Goal: Transaction & Acquisition: Purchase product/service

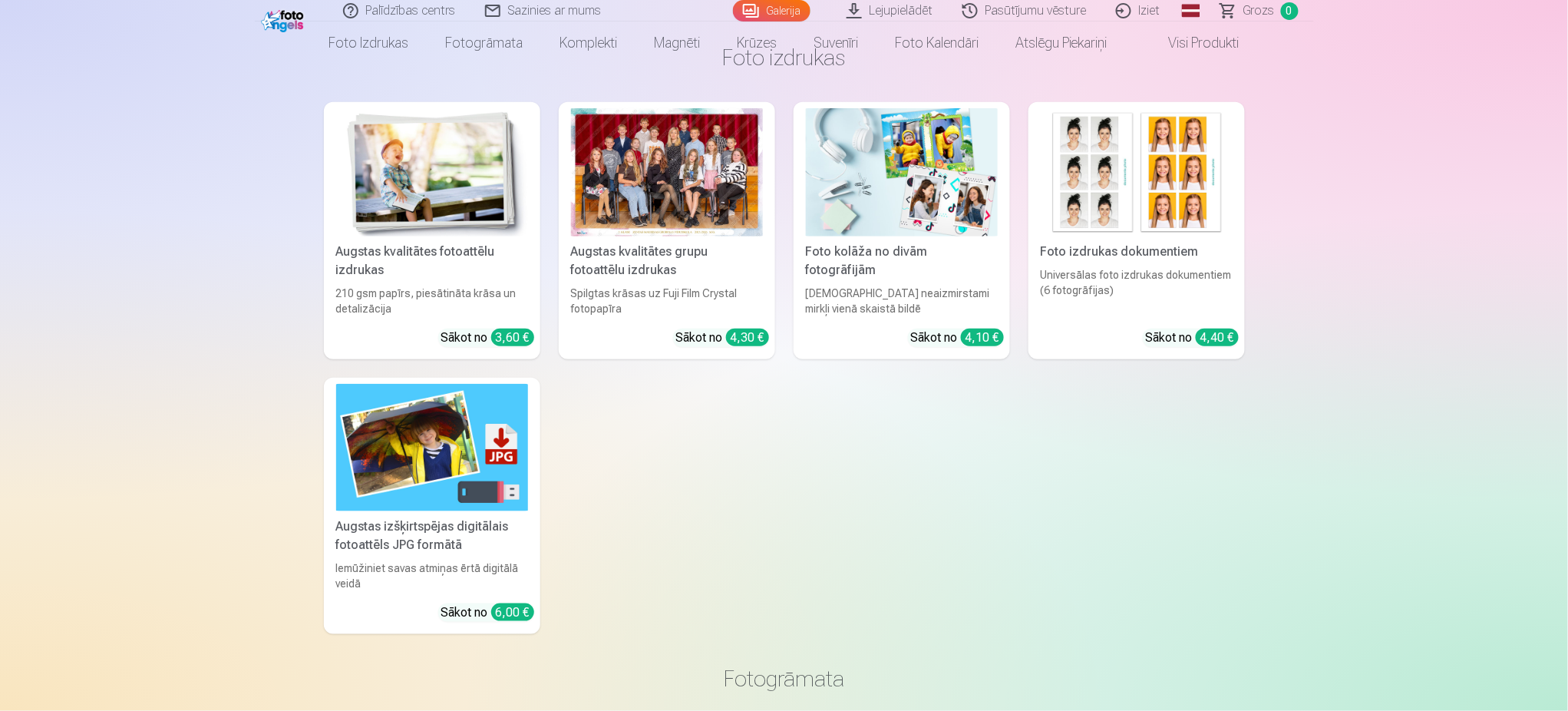
scroll to position [4597, 0]
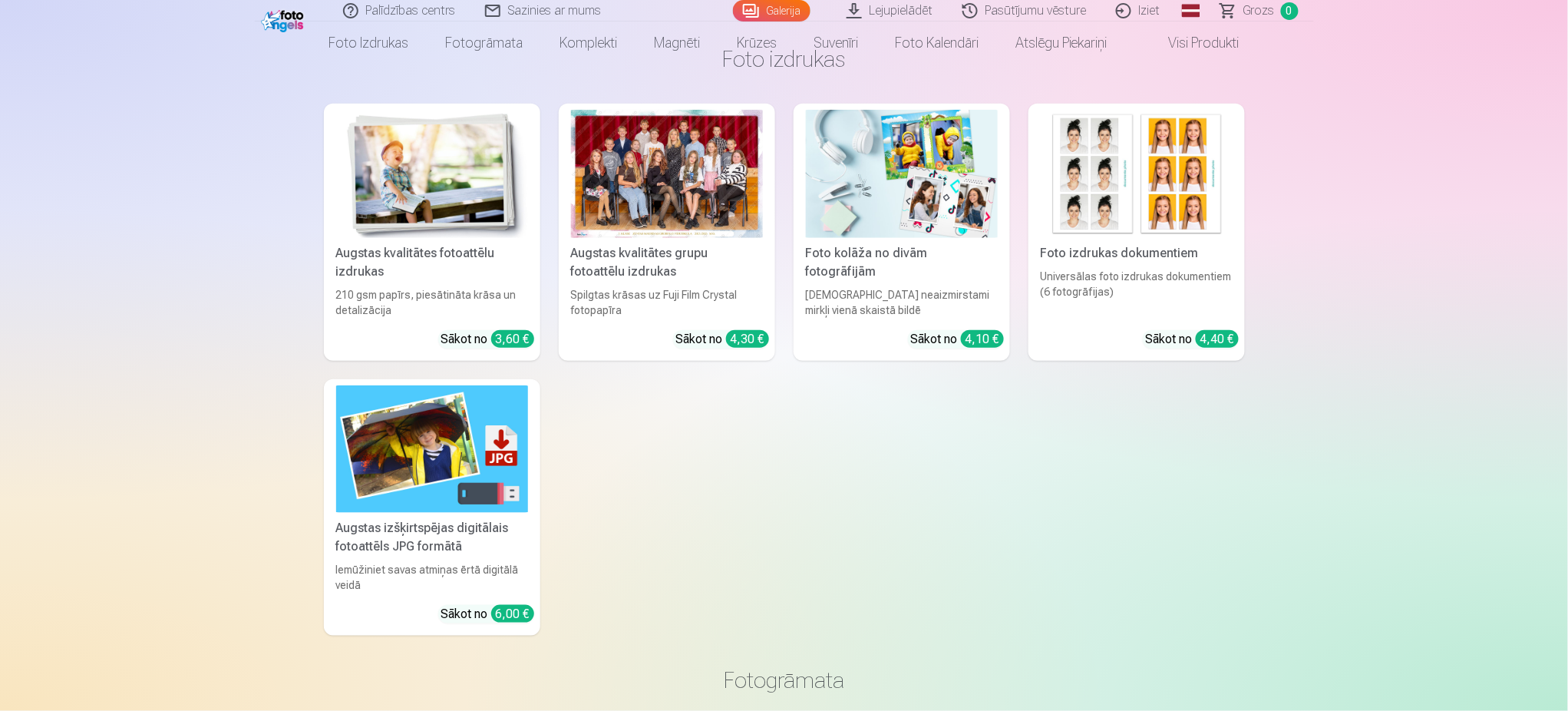
click at [1155, 168] on img at bounding box center [1136, 174] width 192 height 128
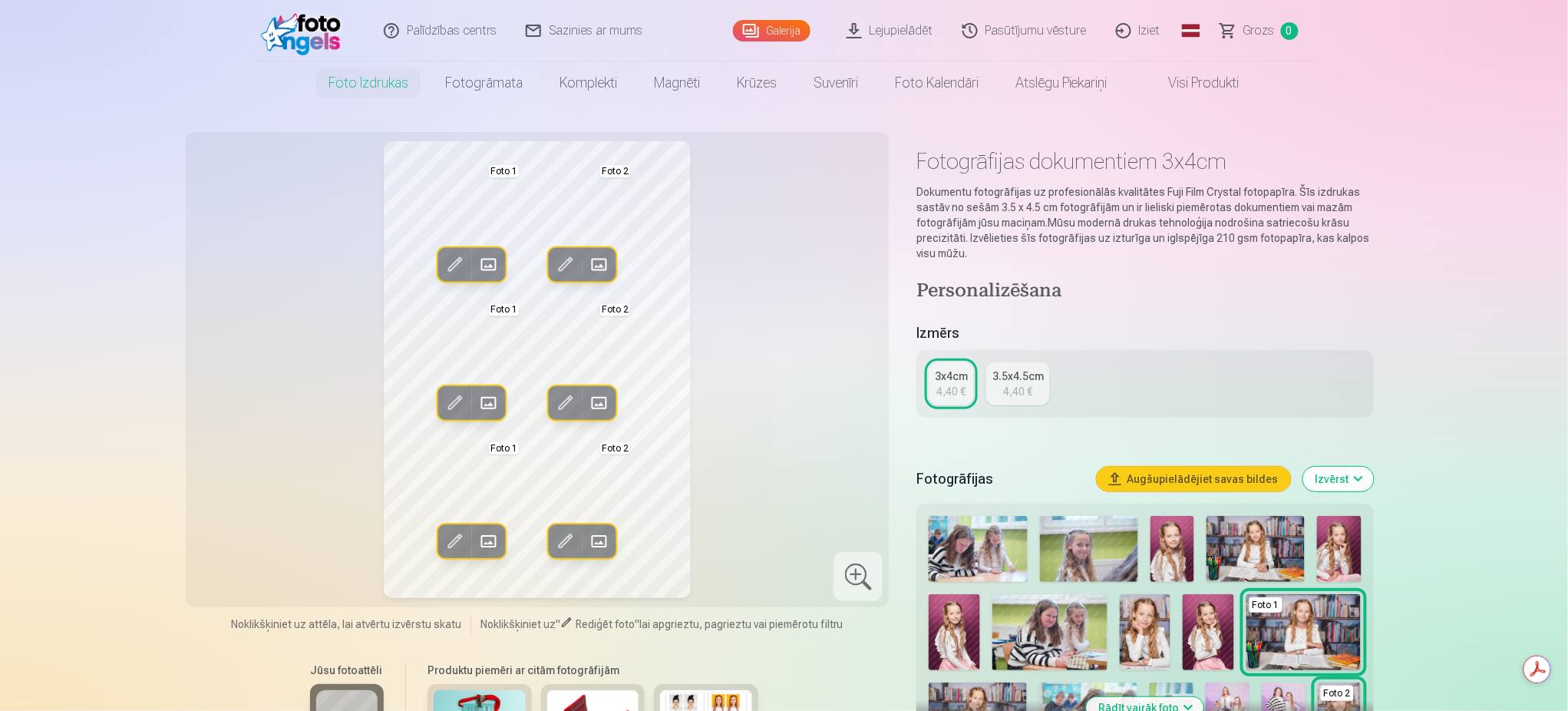
click at [1177, 561] on img at bounding box center [1172, 548] width 44 height 66
click at [760, 28] on link "Galerija" at bounding box center [772, 31] width 77 height 22
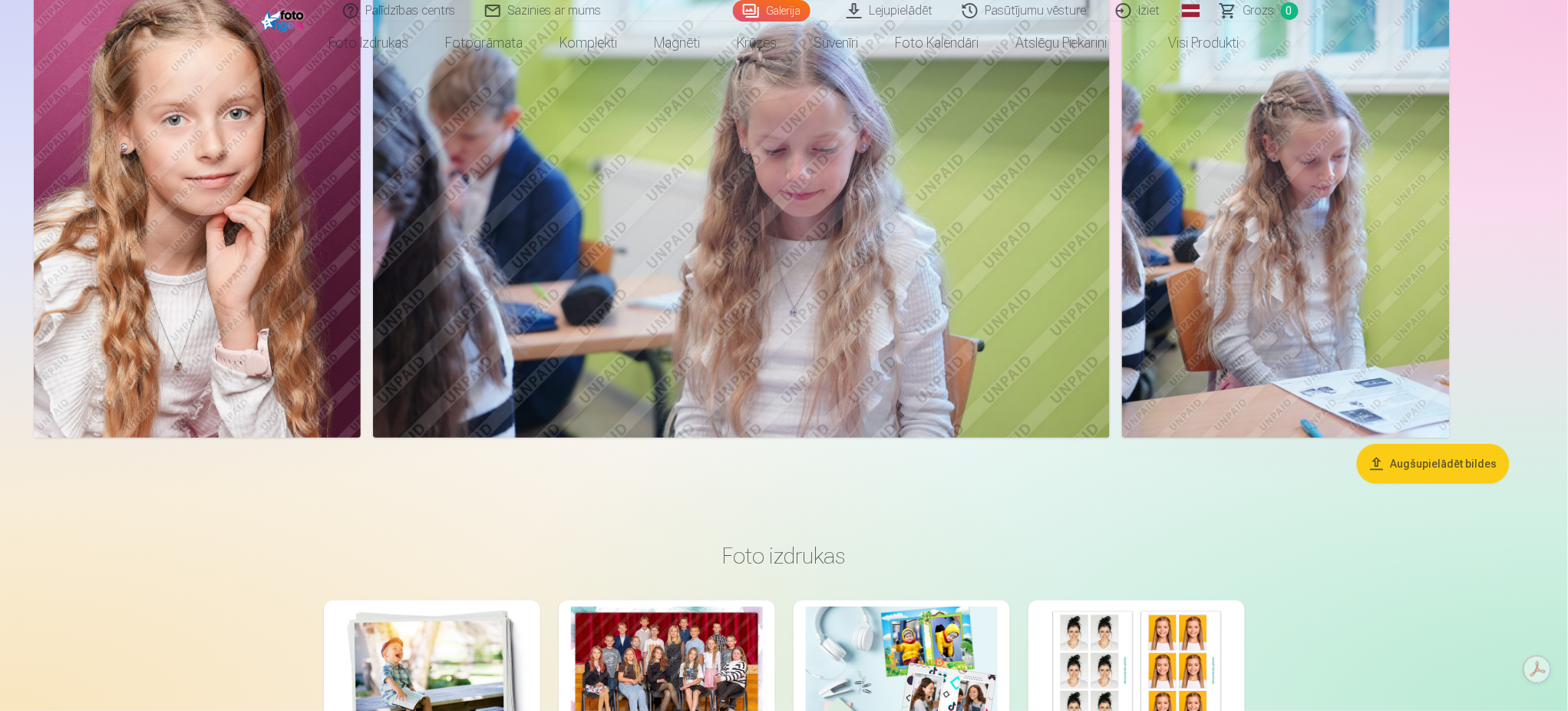
scroll to position [4097, 0]
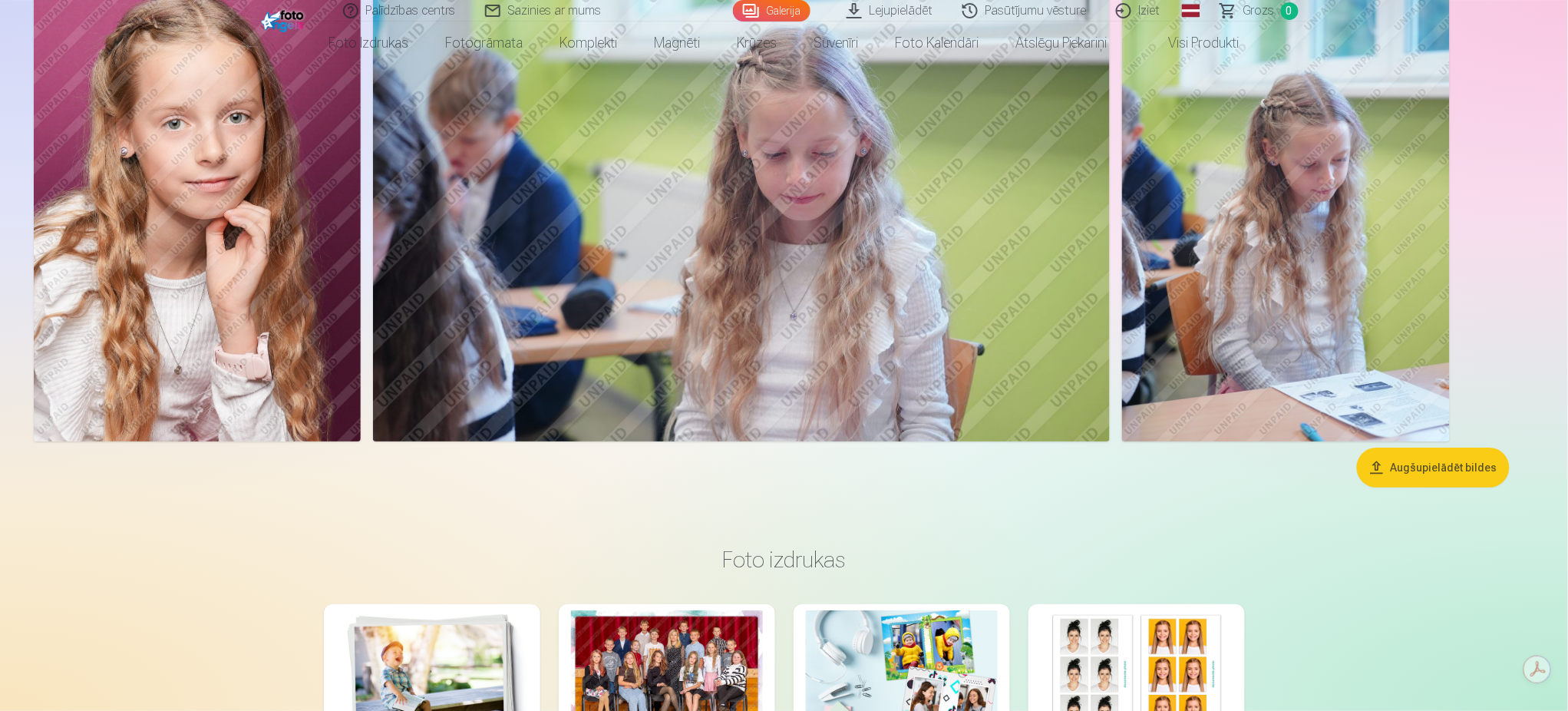
click at [1144, 636] on img at bounding box center [1136, 674] width 192 height 128
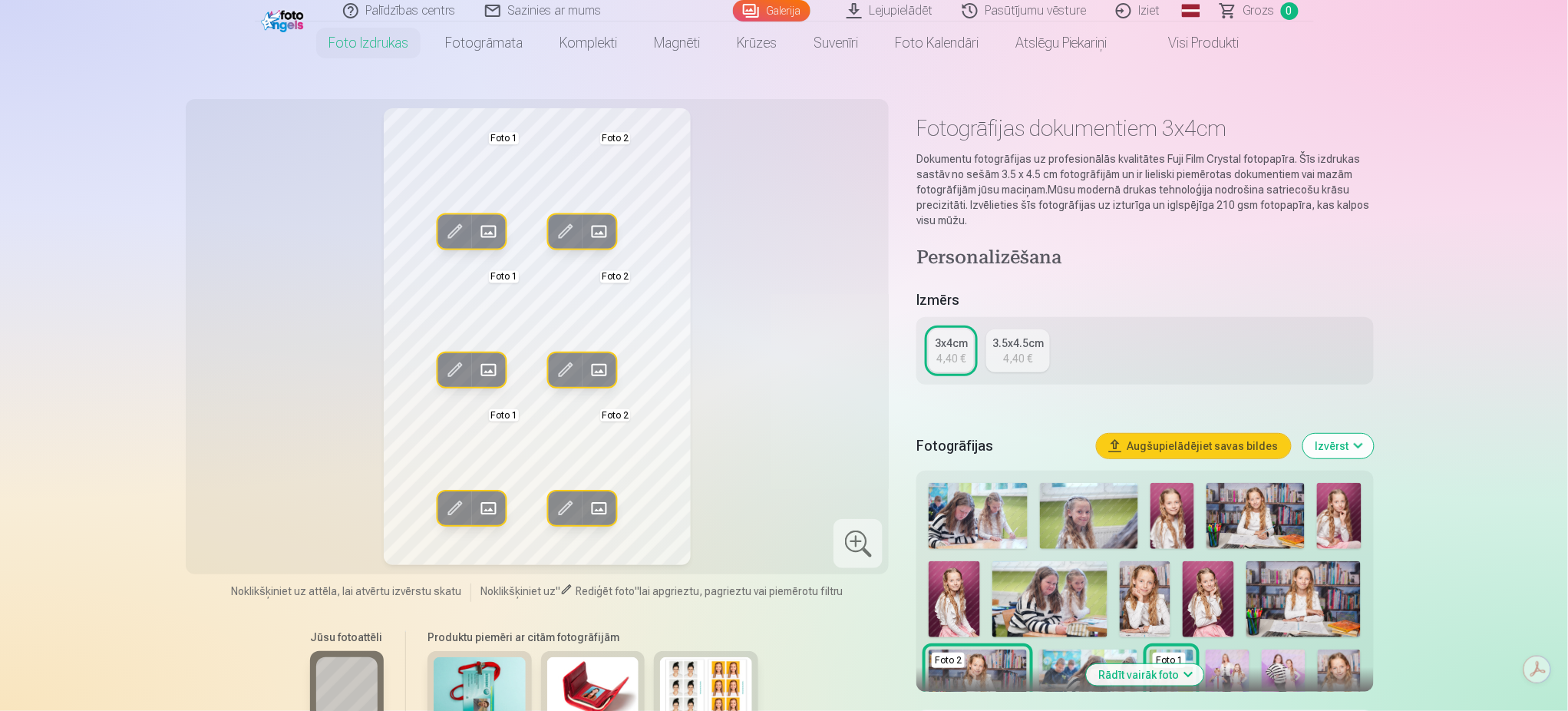
scroll to position [102, 0]
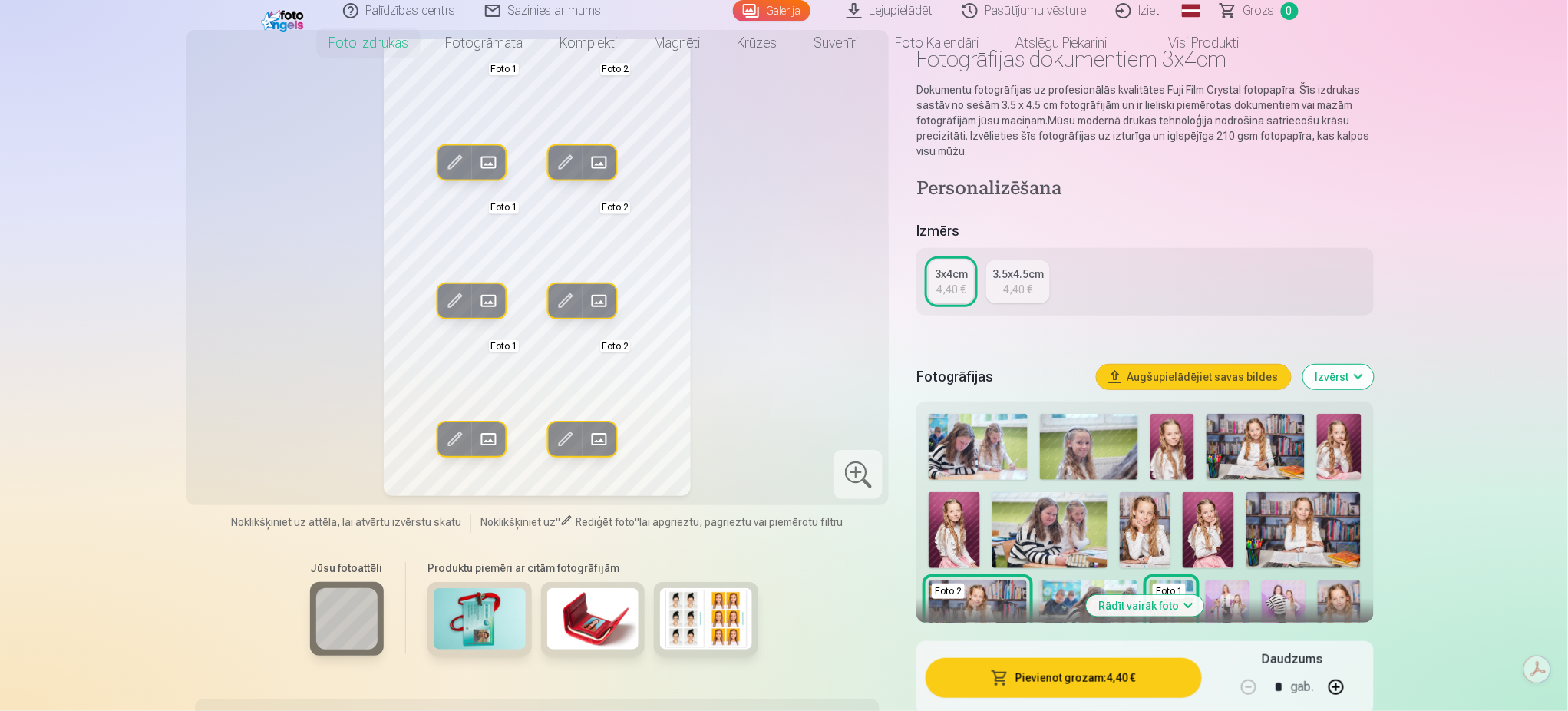
click at [966, 529] on img at bounding box center [954, 530] width 51 height 76
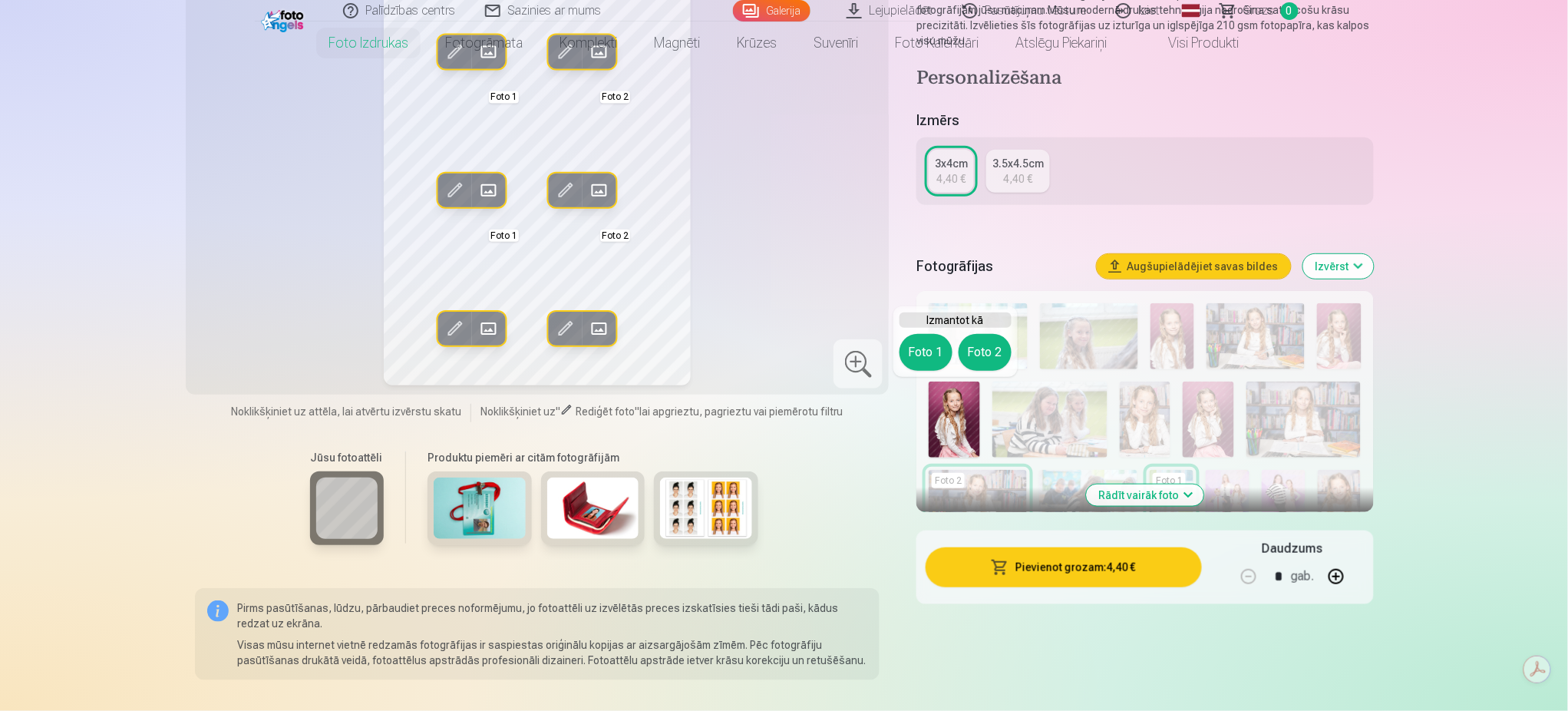
scroll to position [276, 0]
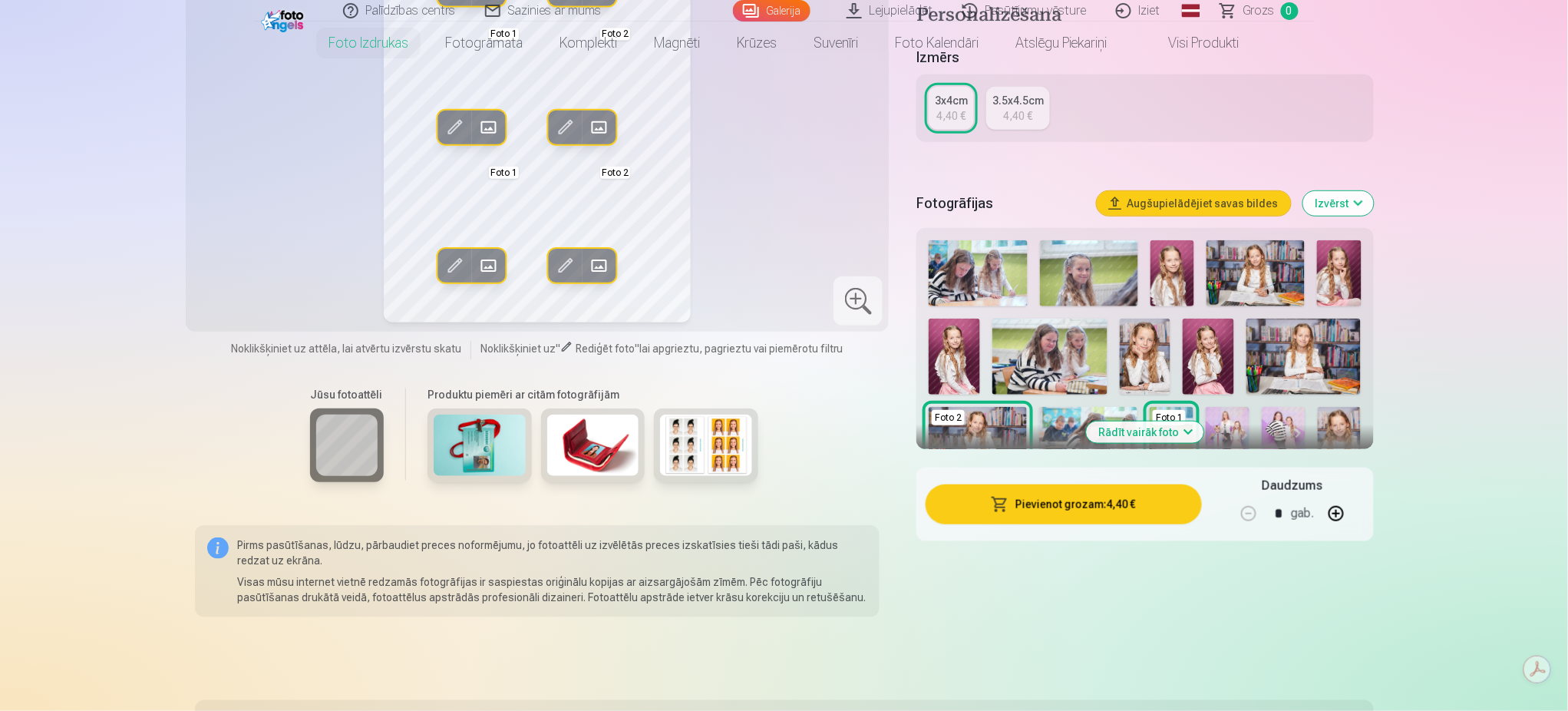
click at [1117, 425] on button "Rādīt vairāk foto" at bounding box center [1144, 432] width 117 height 22
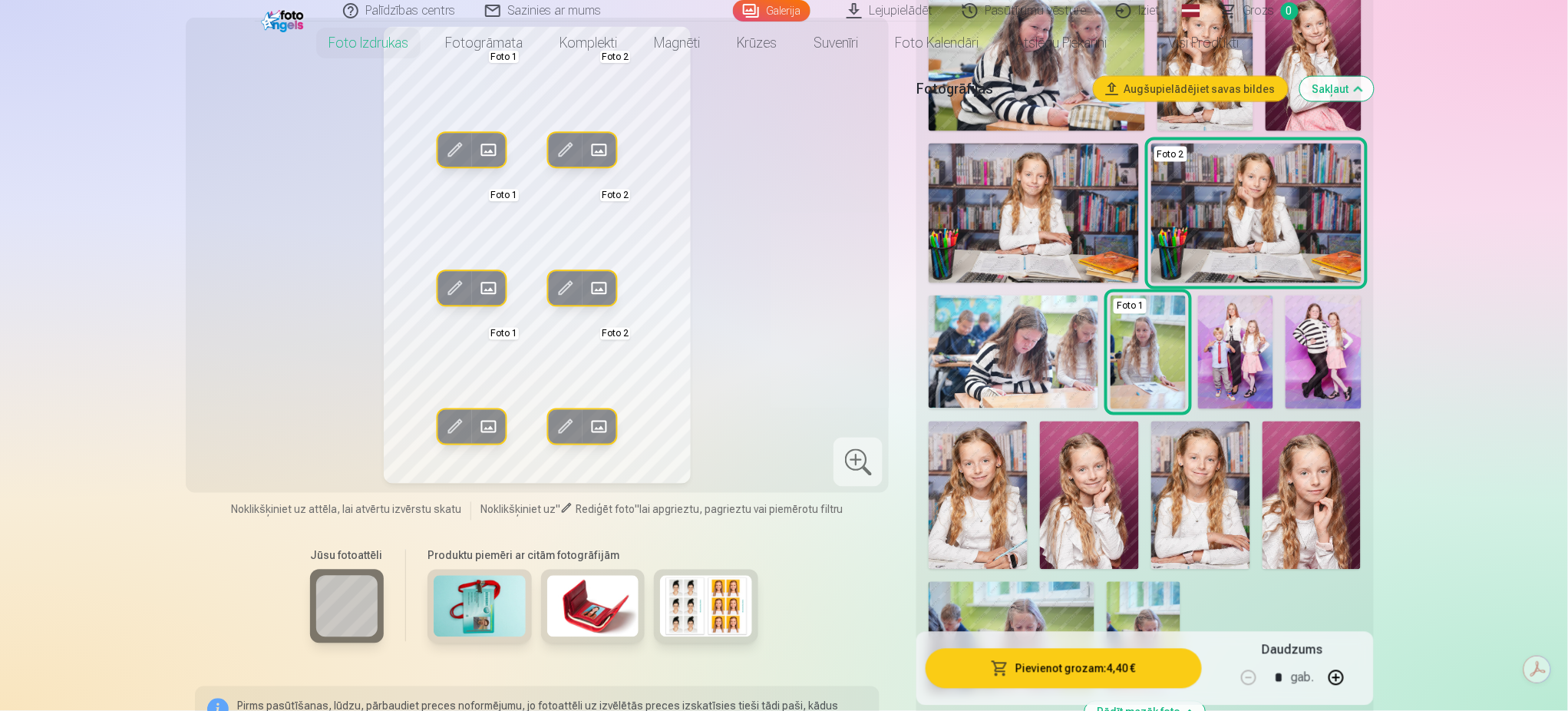
scroll to position [812, 0]
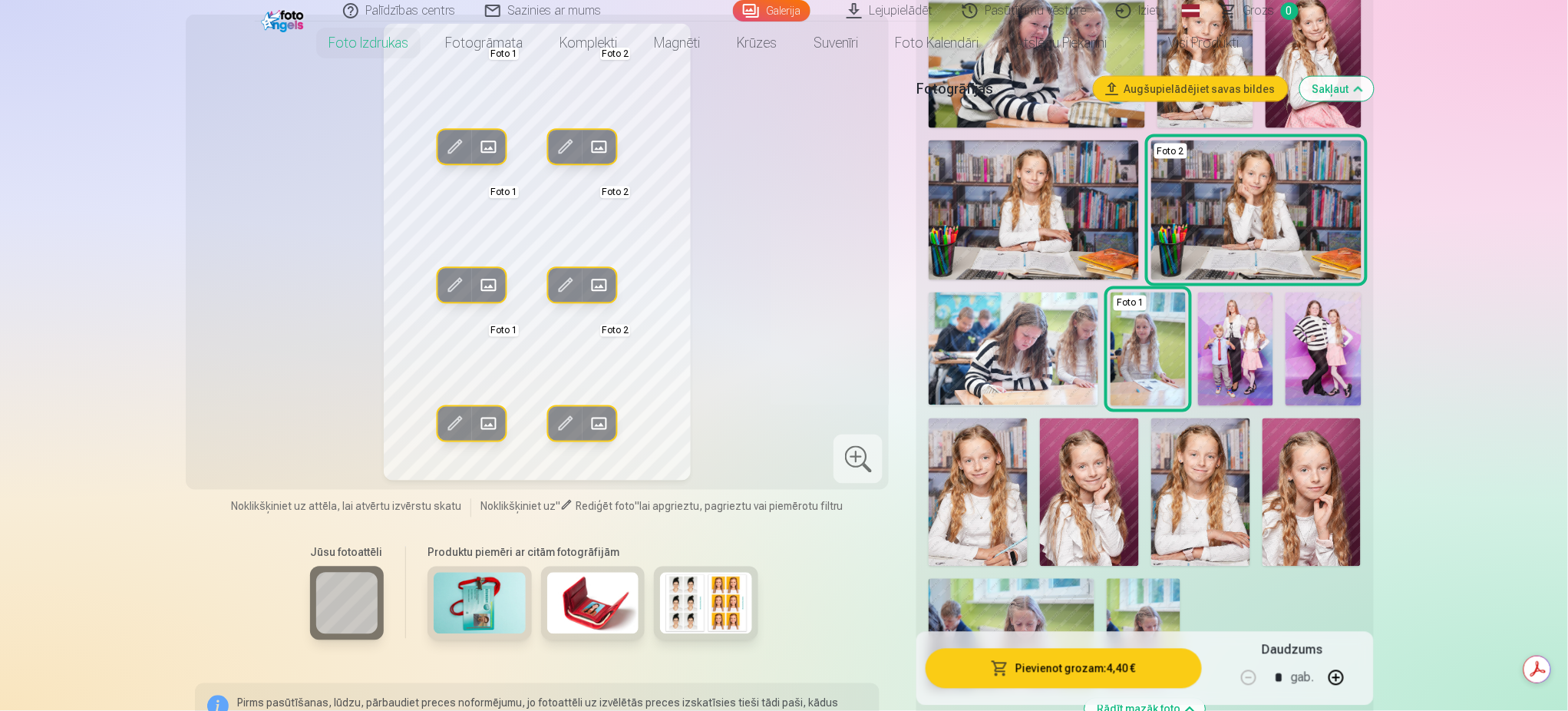
click at [1316, 468] on img at bounding box center [1311, 493] width 99 height 148
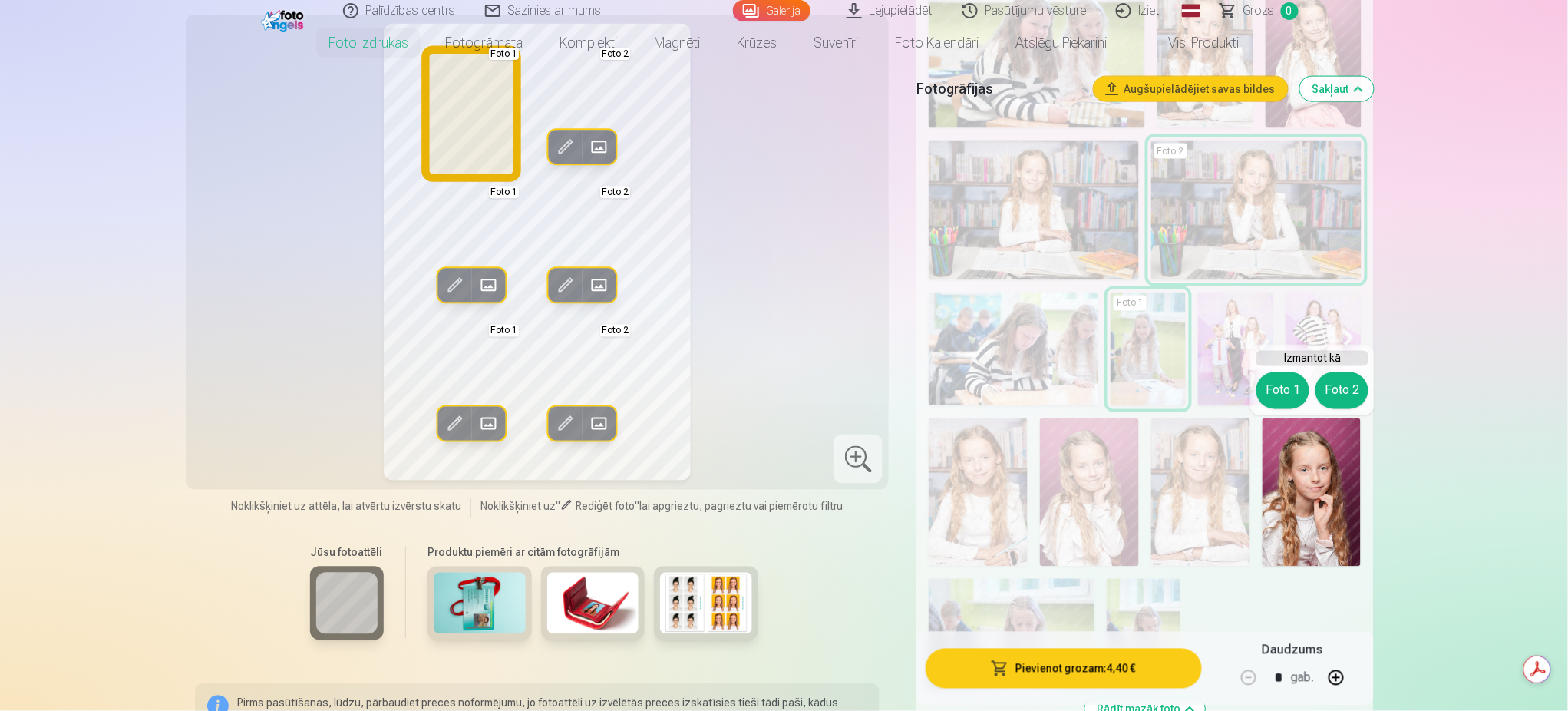
click at [1272, 391] on button "Foto 1" at bounding box center [1283, 390] width 53 height 37
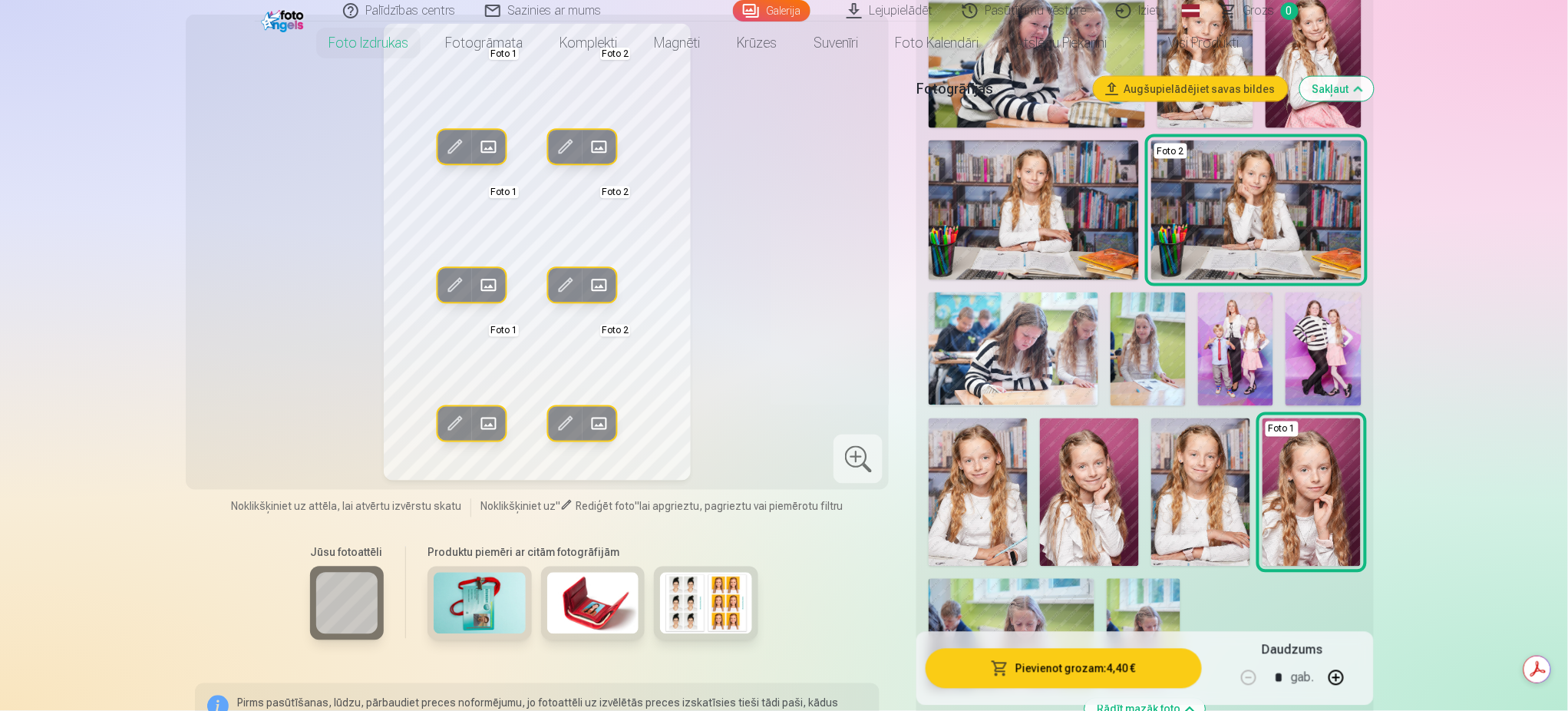
click at [1002, 484] on img at bounding box center [978, 493] width 99 height 148
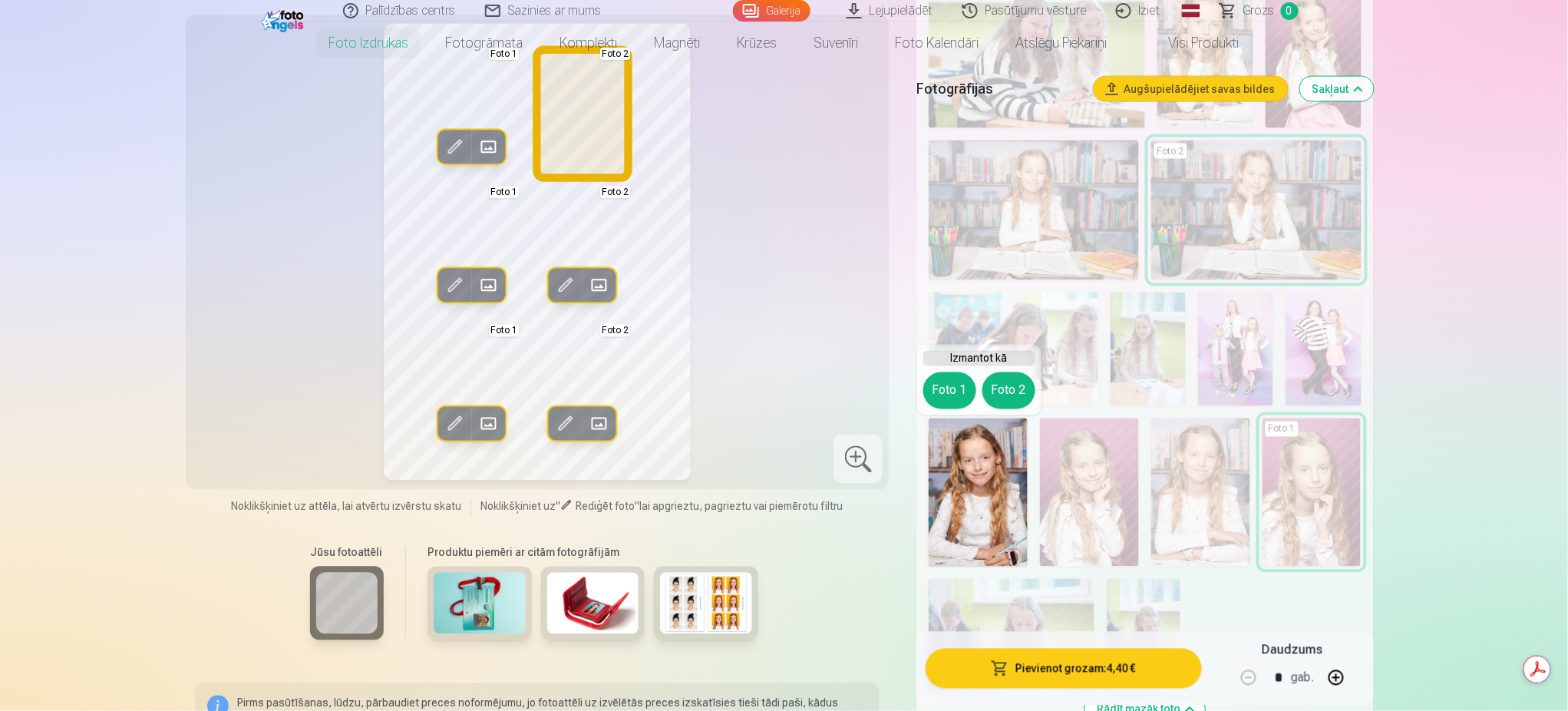
click at [1005, 392] on button "Foto 2" at bounding box center [1009, 390] width 53 height 37
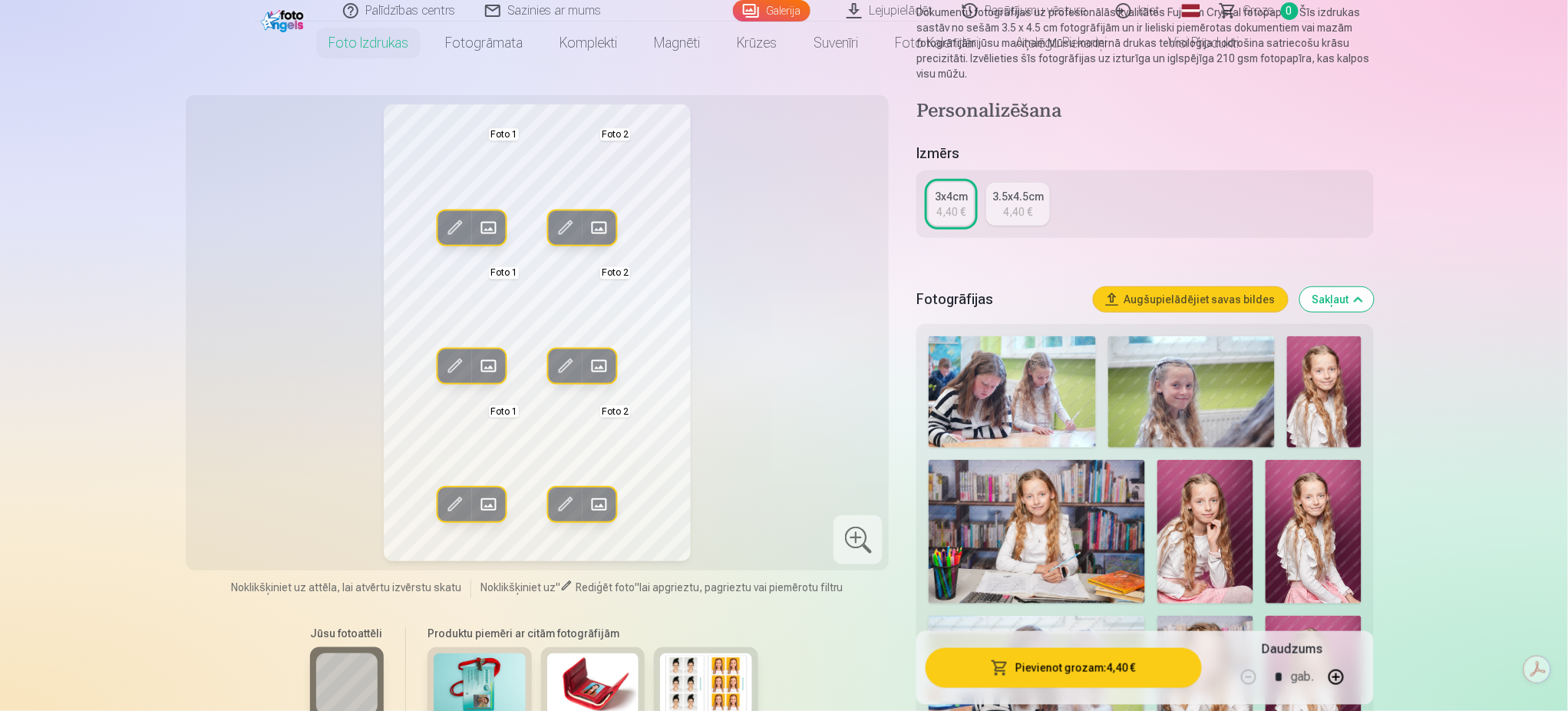
scroll to position [159, 0]
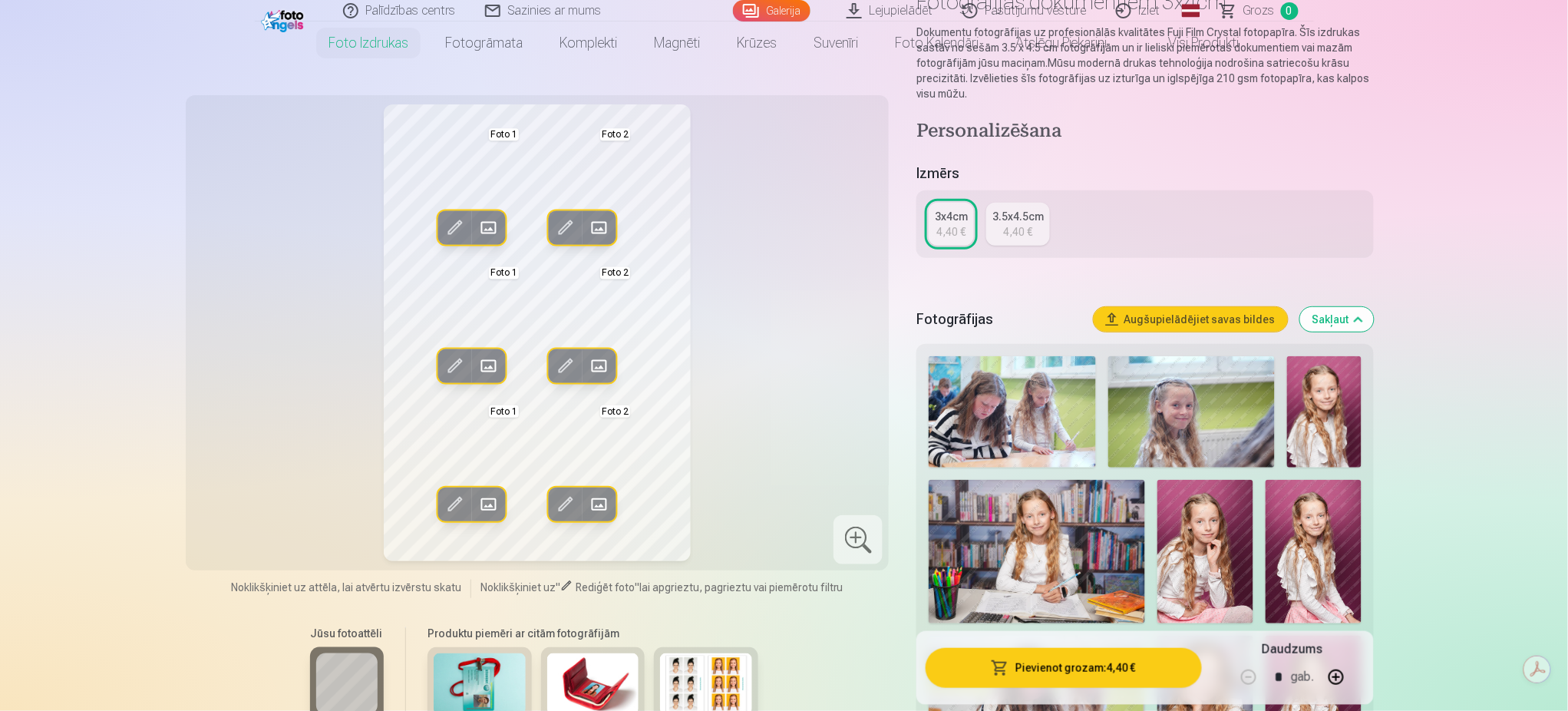
click at [955, 238] on div "4,40 €" at bounding box center [951, 232] width 29 height 15
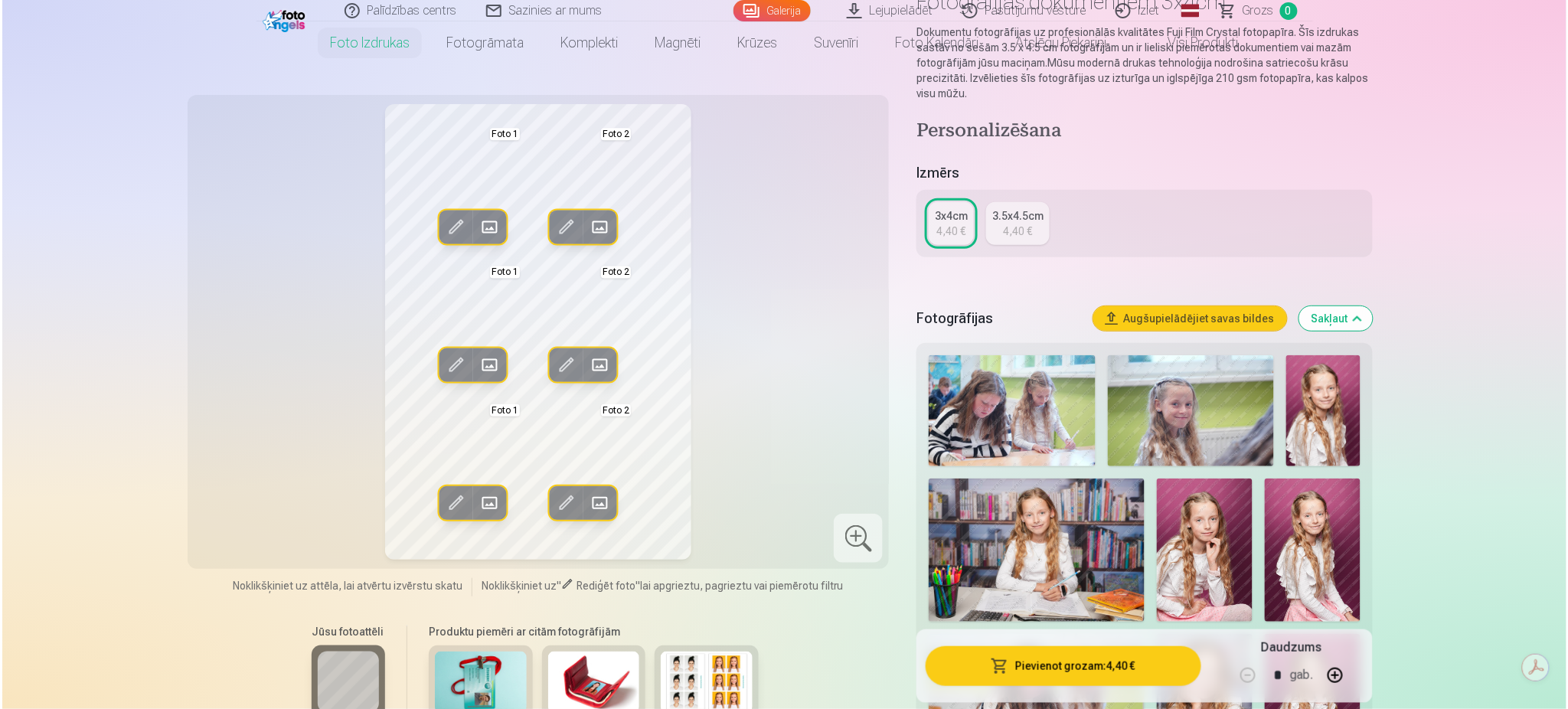
scroll to position [0, 0]
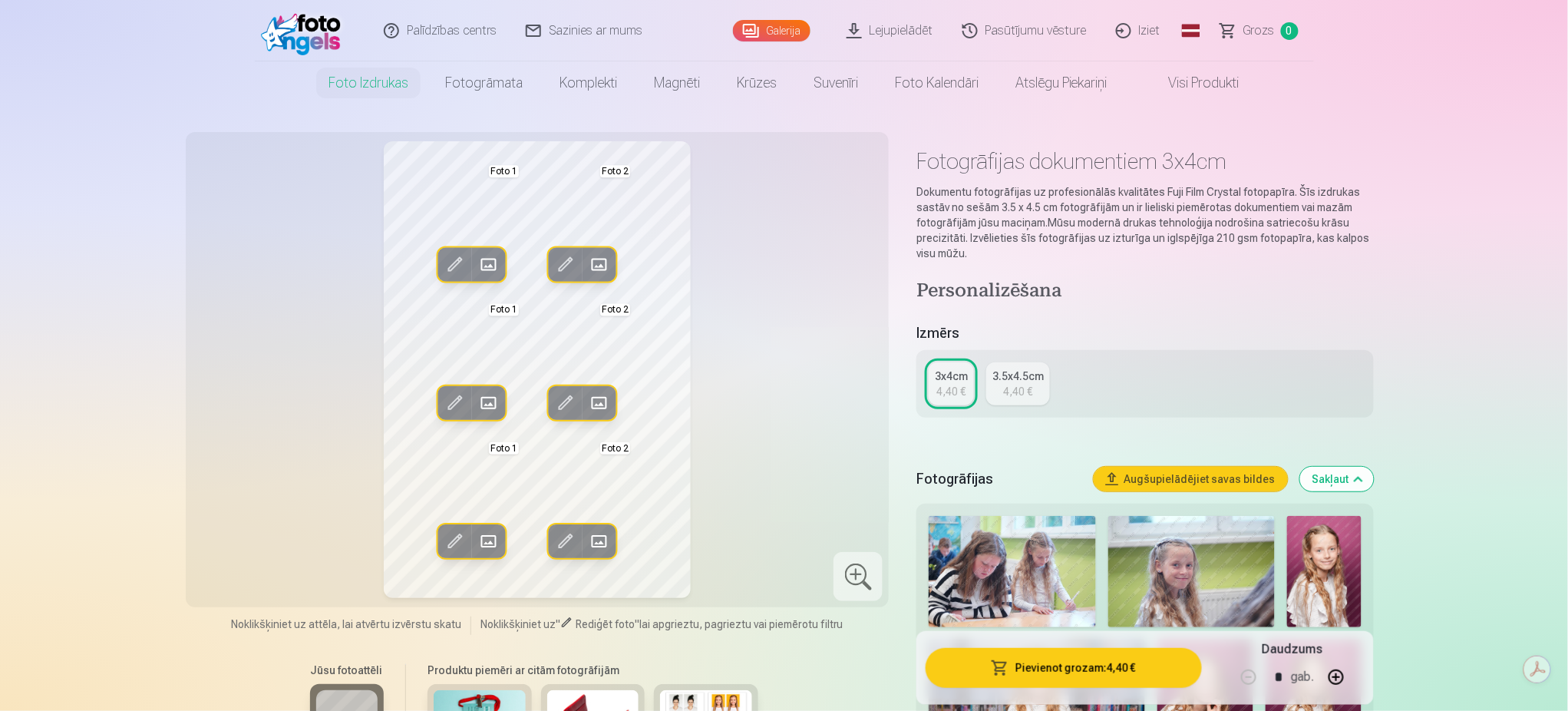
click at [1007, 376] on div "3.5x4.5cm" at bounding box center [1018, 376] width 51 height 15
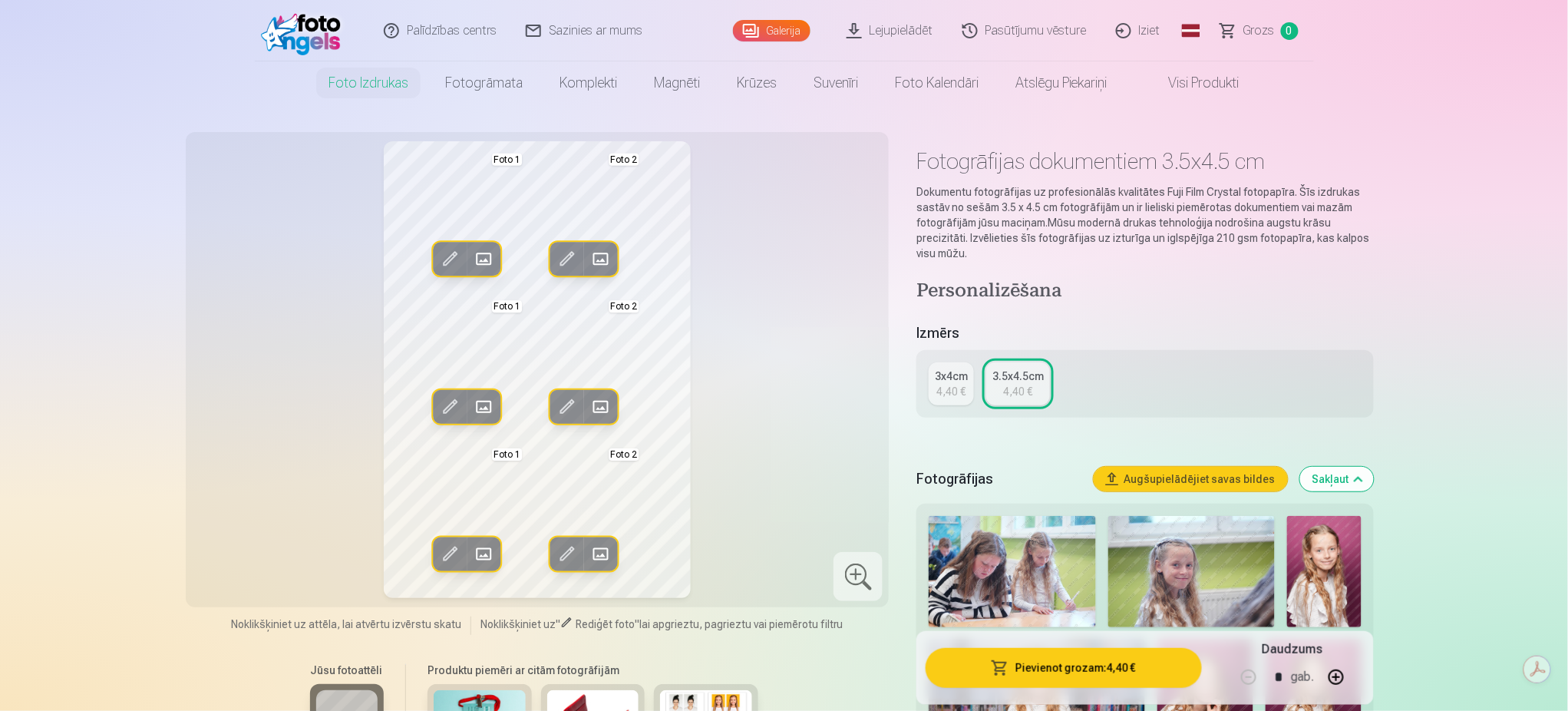
click at [1127, 671] on button "Pievienot grozam : 4,40 €" at bounding box center [1063, 668] width 276 height 40
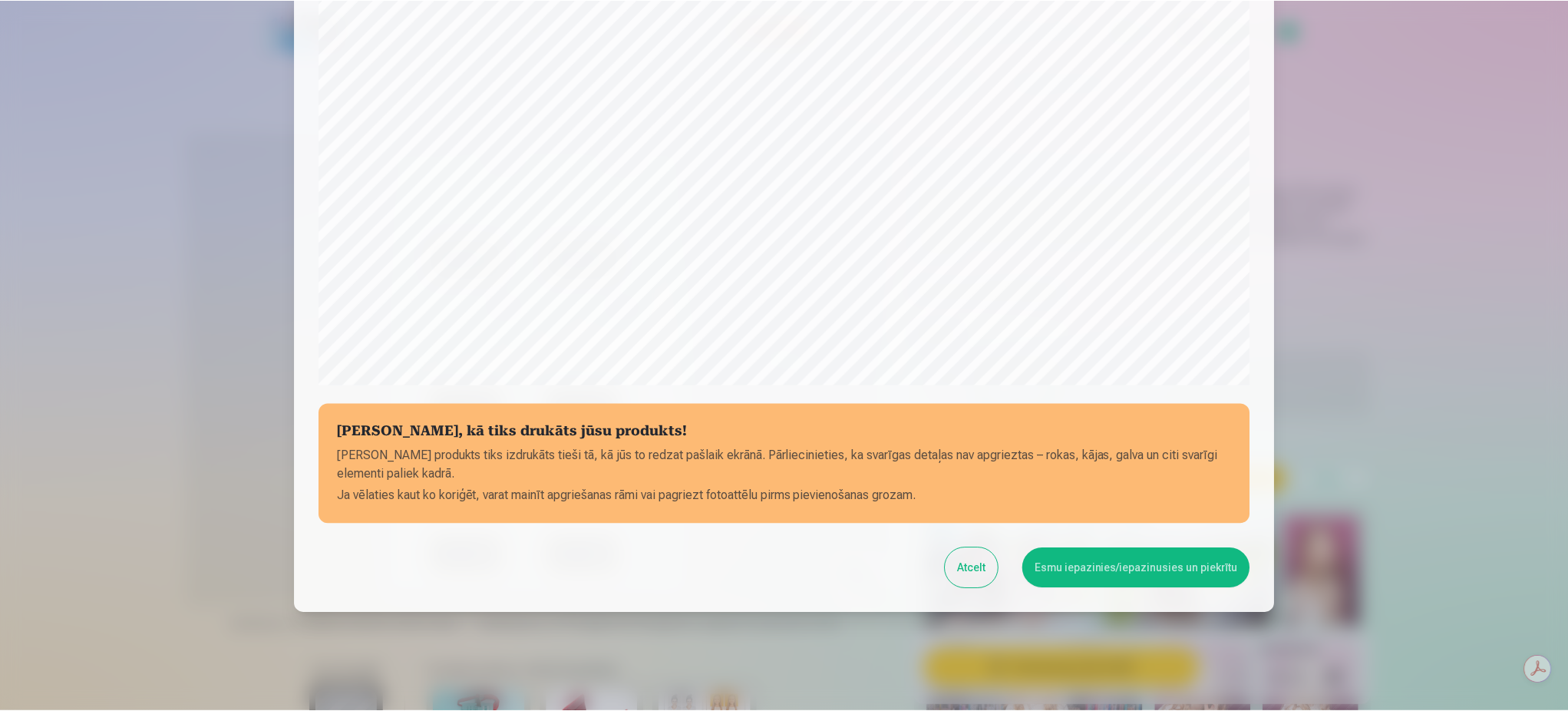
scroll to position [394, 0]
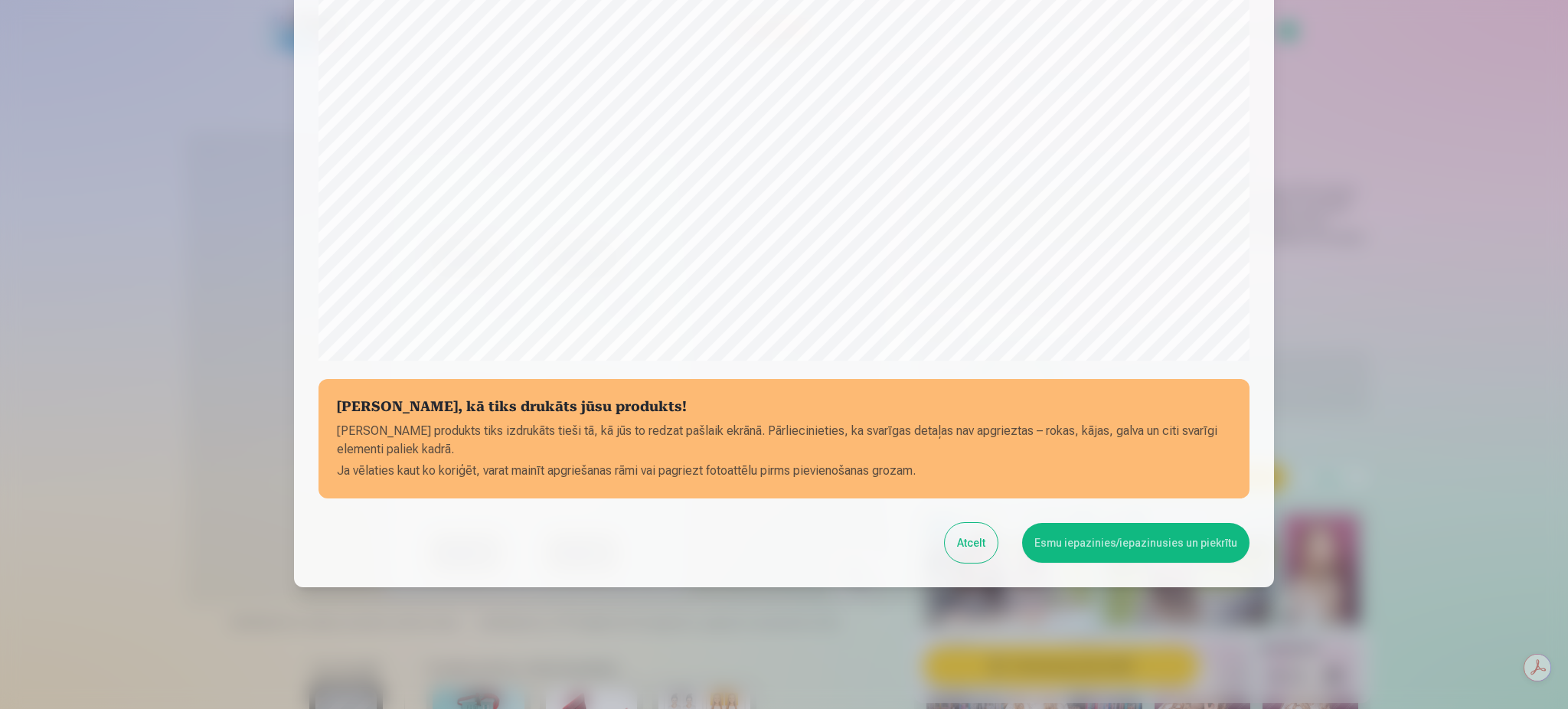
click at [1102, 555] on button "Esmu iepazinies/iepazinusies un piekrītu" at bounding box center [1136, 543] width 227 height 40
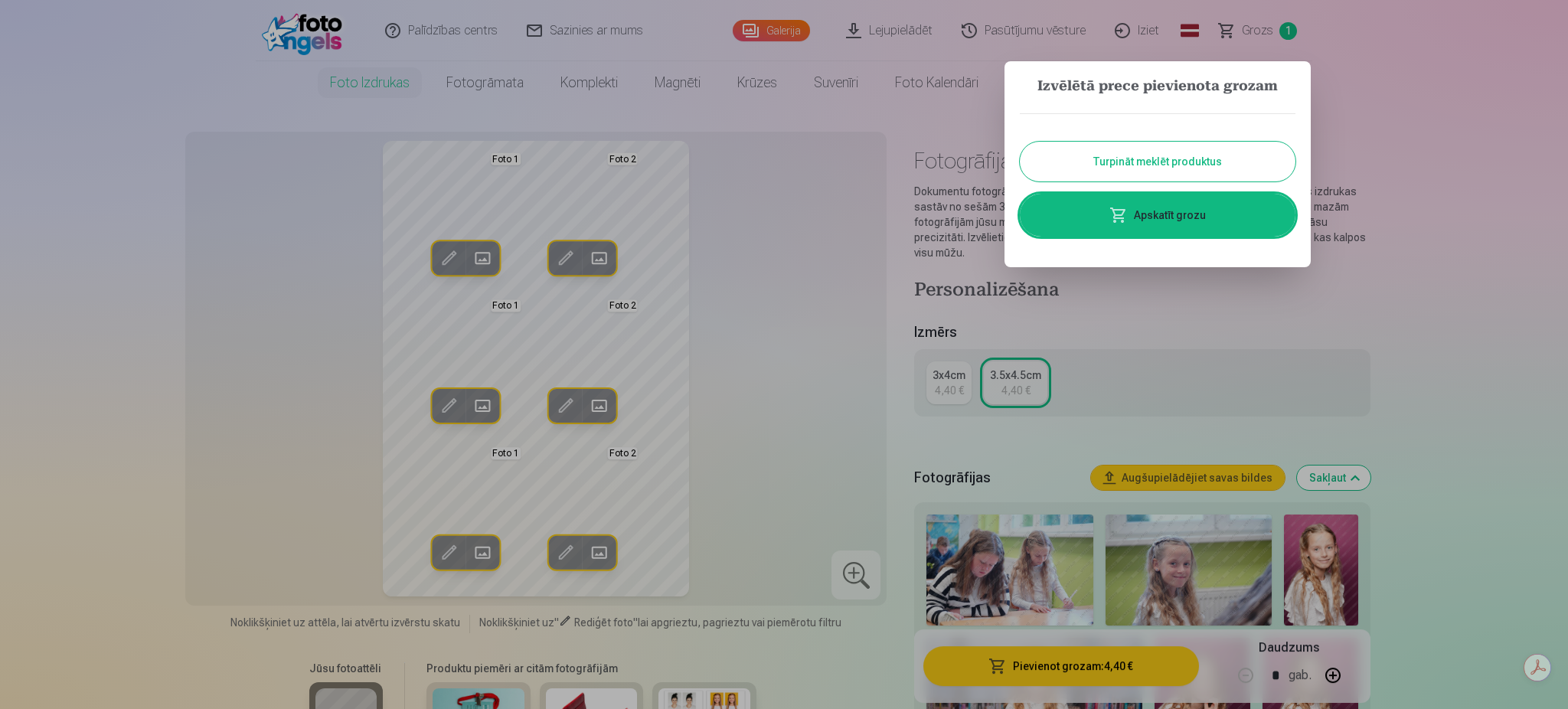
click at [1122, 225] on link "Apskatīt grozu" at bounding box center [1157, 215] width 276 height 43
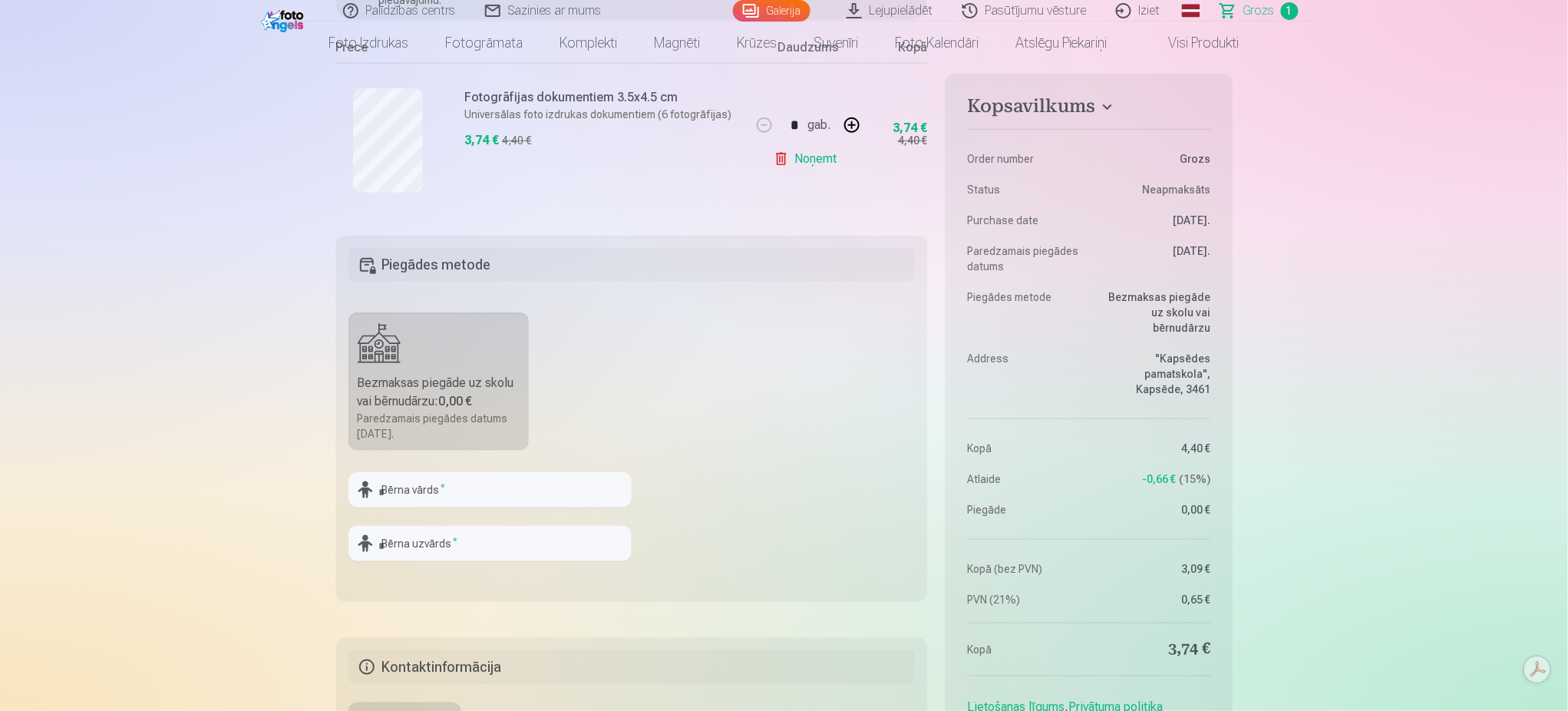
scroll to position [334, 0]
click at [552, 471] on input "text" at bounding box center [490, 486] width 283 height 36
type input "*****"
click at [522, 544] on input "text" at bounding box center [490, 539] width 283 height 36
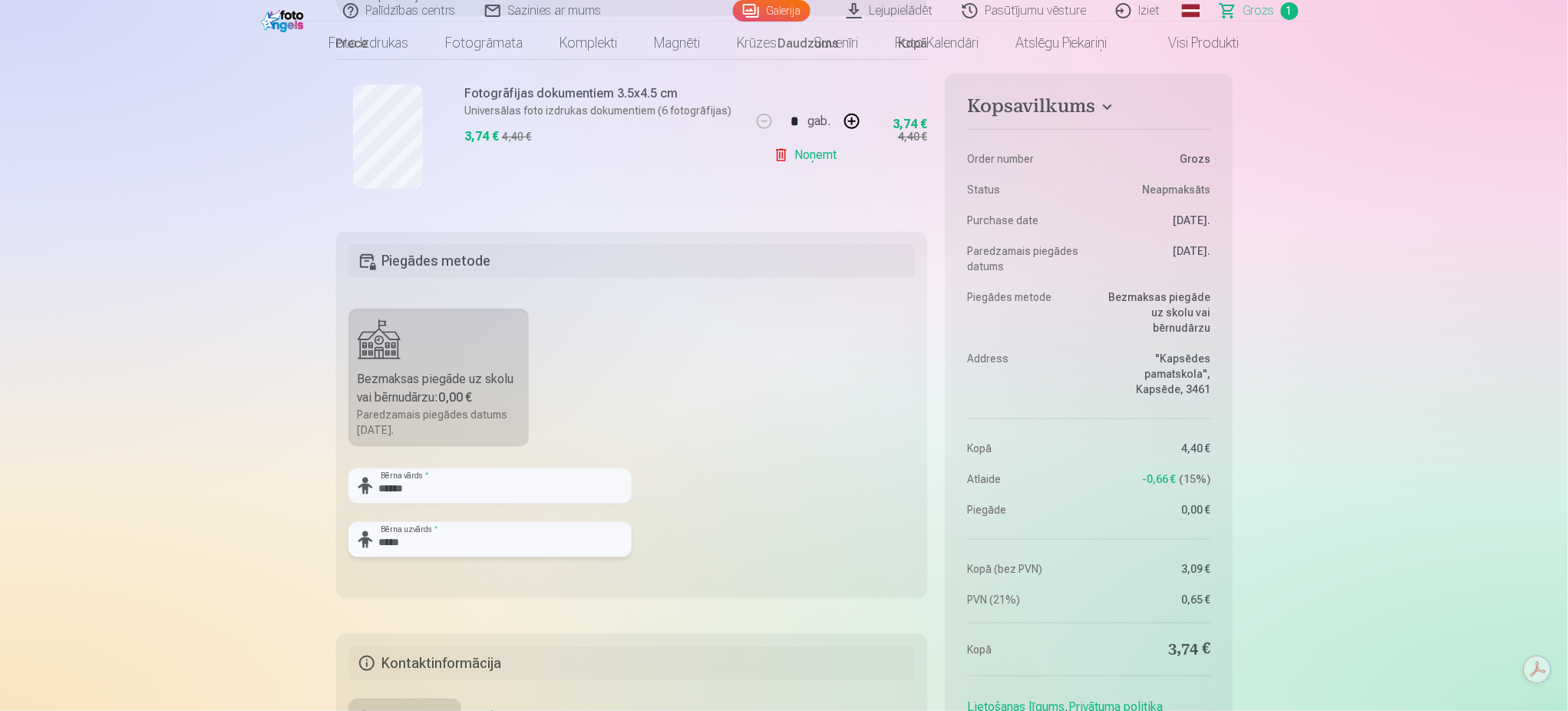
type input "*****"
click at [573, 347] on fieldset "Piegādes metode Bezmaksas piegāde uz skolu vai bērnudārzu : 0,00 € Paredzamais …" at bounding box center [632, 414] width 591 height 365
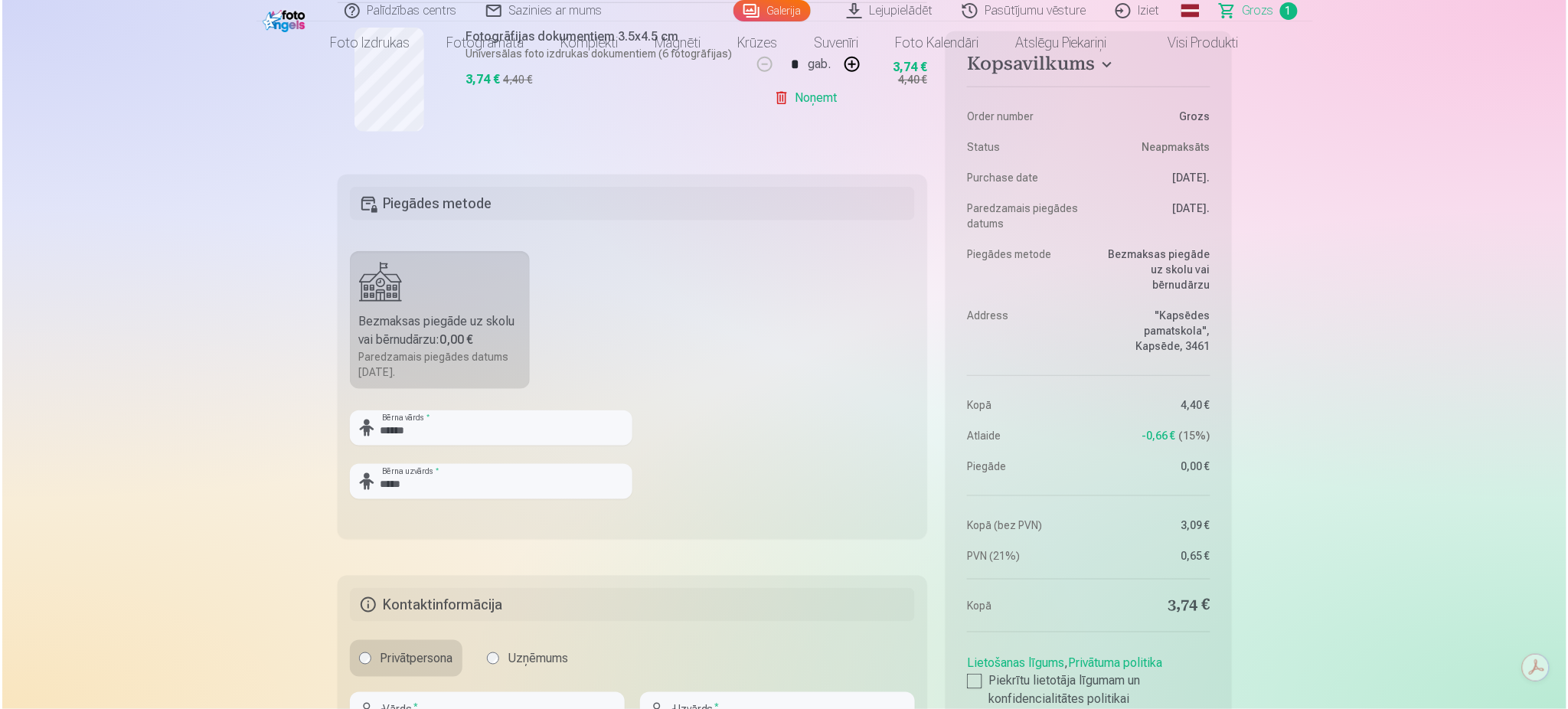
scroll to position [551, 0]
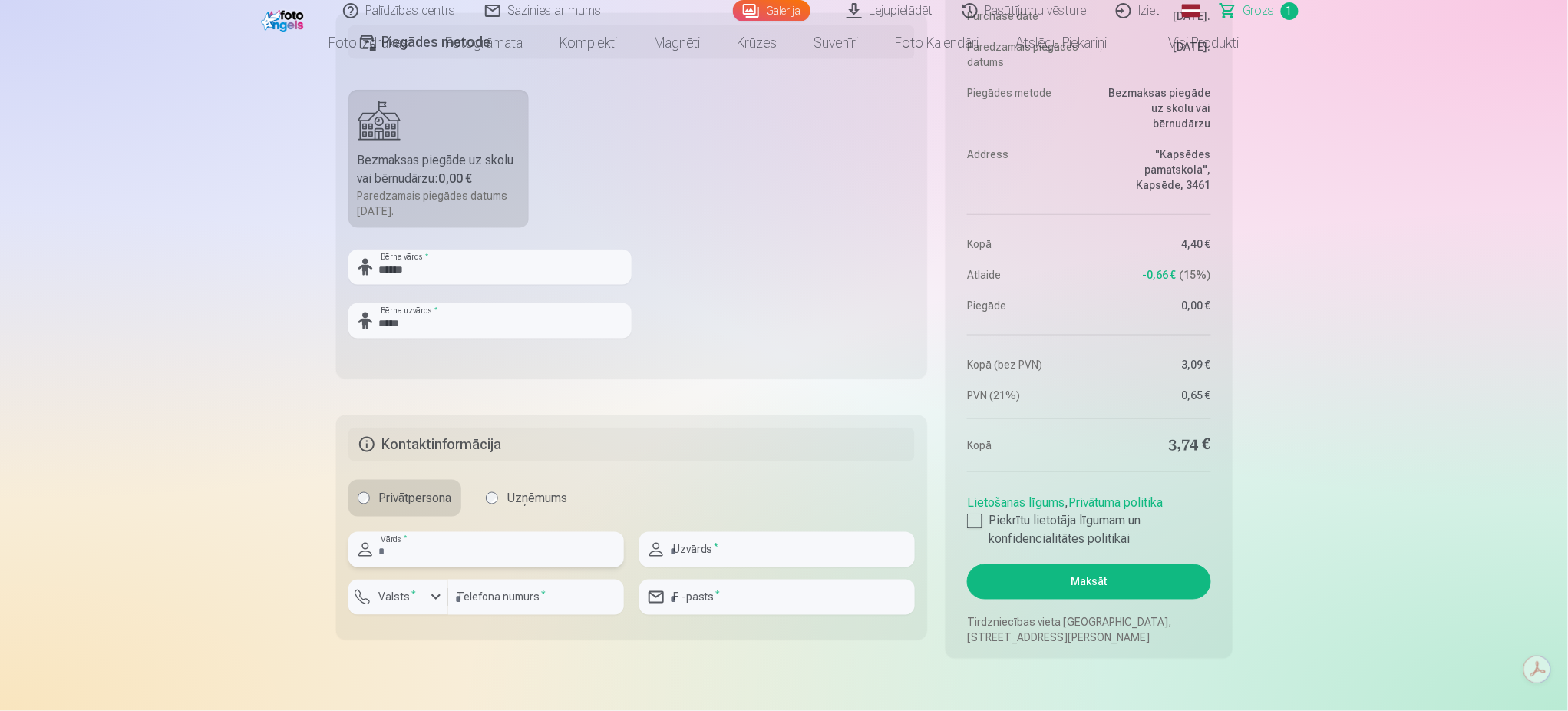
click at [454, 548] on input "text" at bounding box center [487, 549] width 276 height 36
type input "*****"
type input "********"
type input "**********"
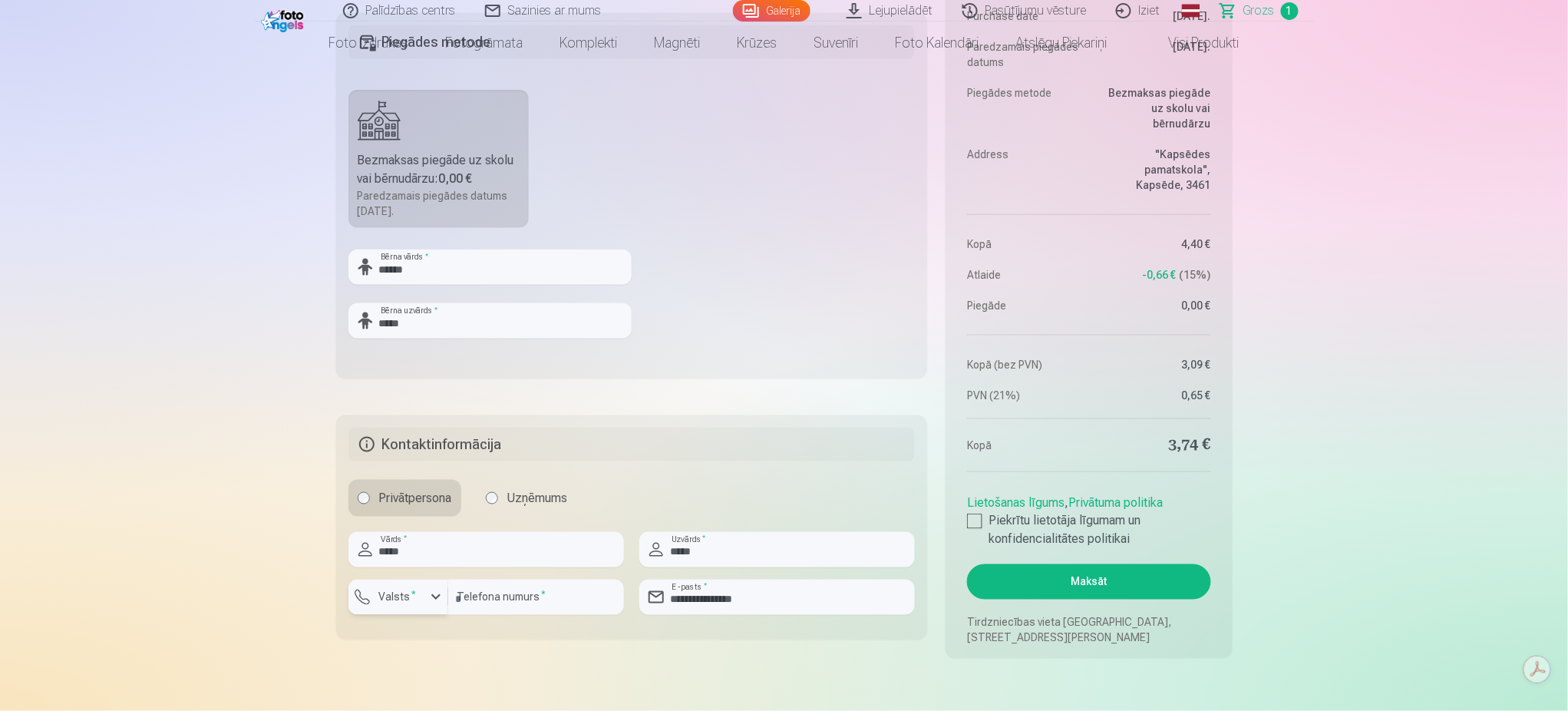
click at [431, 600] on div "button" at bounding box center [436, 597] width 18 height 18
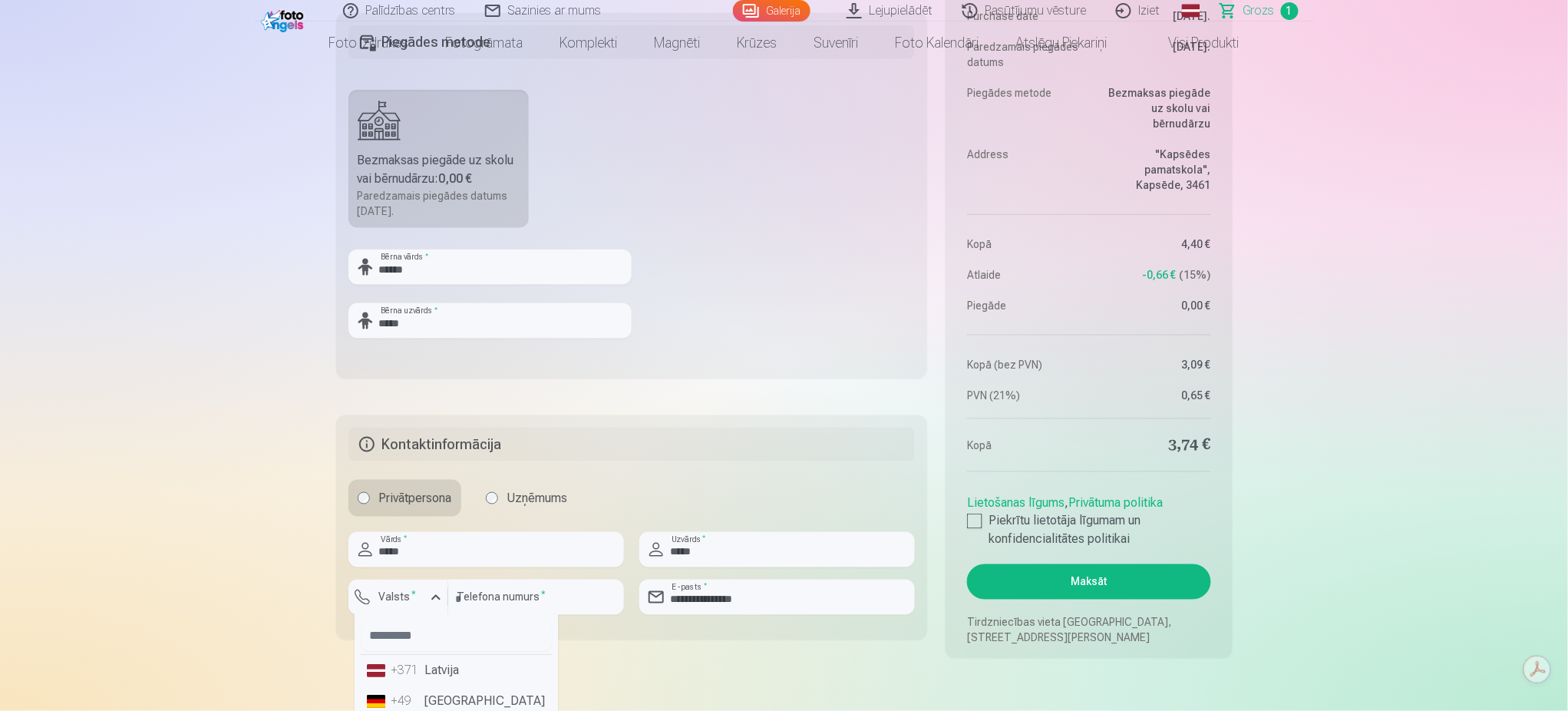
click at [433, 676] on li "+371 Latvija" at bounding box center [456, 670] width 191 height 31
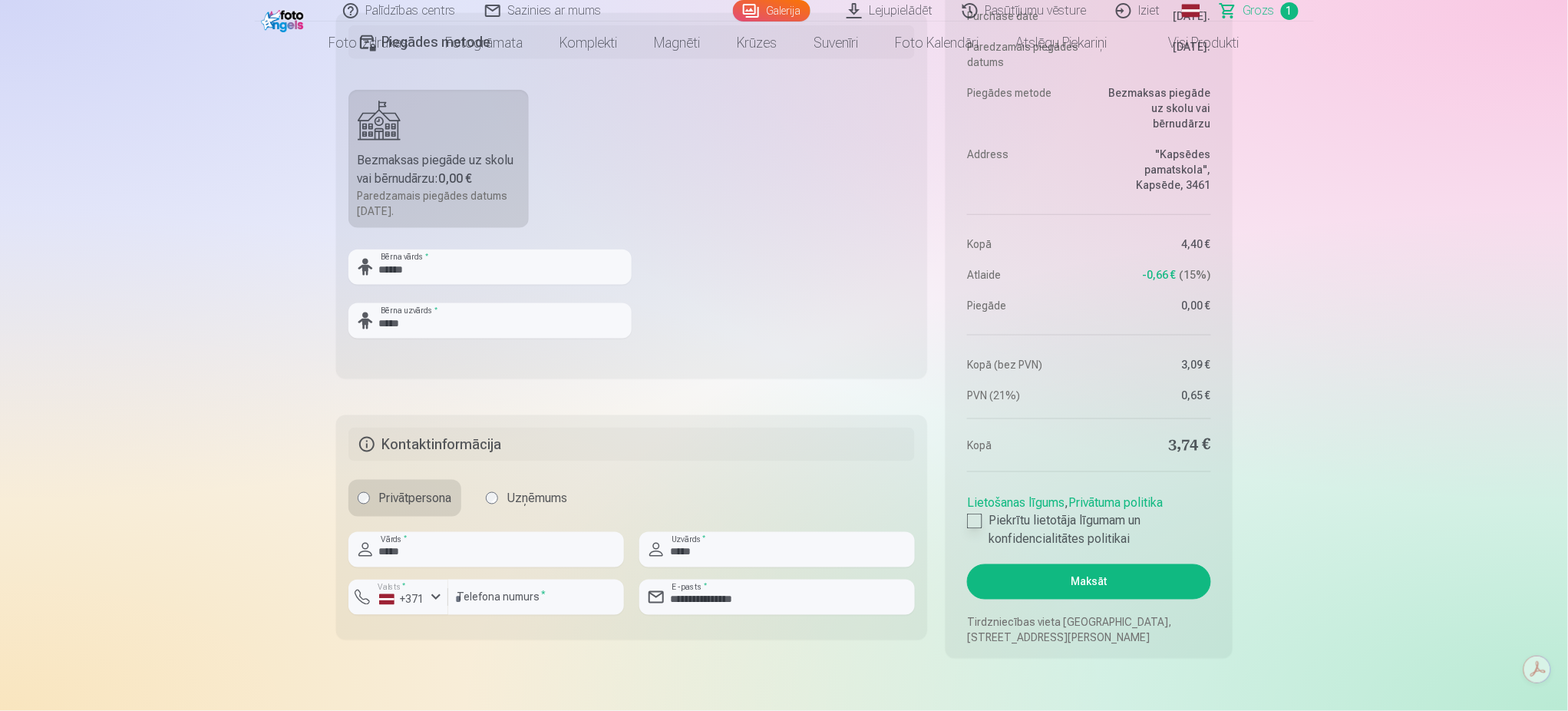
click at [986, 523] on label "Piekrītu lietotāja līgumam un konfidencialitātes politikai" at bounding box center [1088, 530] width 243 height 37
click at [1031, 571] on button "Maksāt" at bounding box center [1088, 581] width 243 height 36
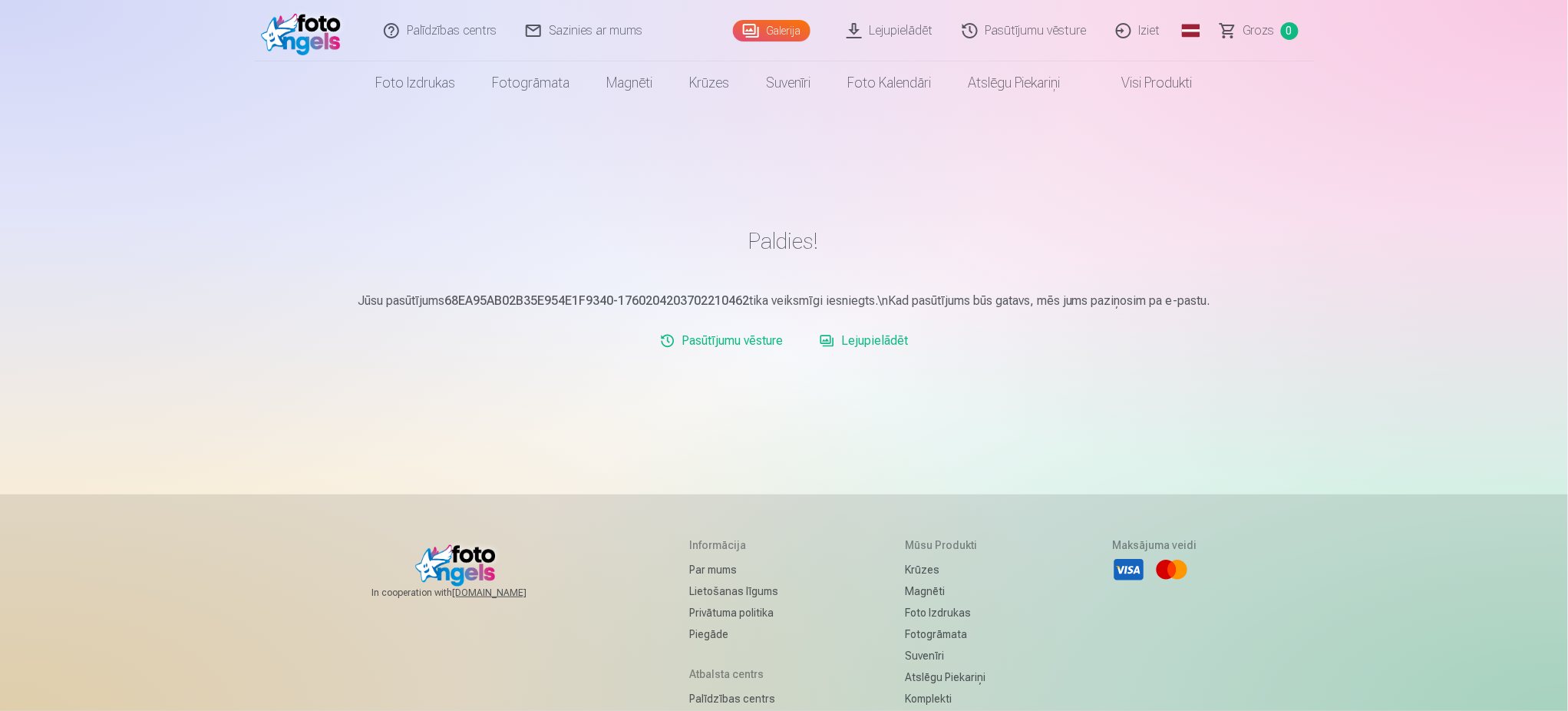
click at [884, 341] on link "Lejupielādēt" at bounding box center [864, 341] width 100 height 31
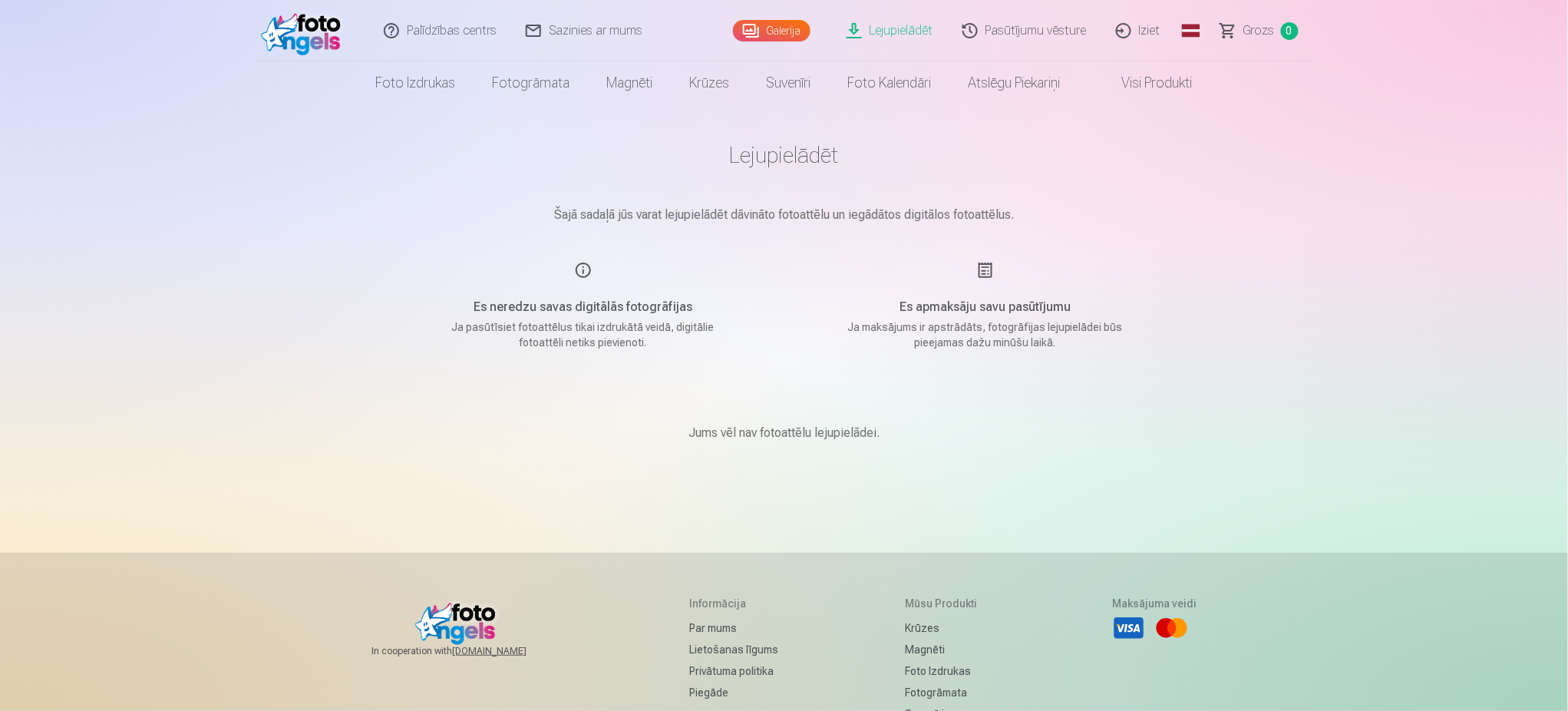
click at [938, 311] on h5 "Es apmaksāju savu pasūtījumu" at bounding box center [985, 307] width 292 height 18
click at [978, 288] on div "Es apmaksāju savu pasūtījumu Ja maksājums ir apstrādāts, fotogrāfijas lejupielā…" at bounding box center [986, 305] width 365 height 89
click at [600, 320] on p "Ja pasūtīsiet fotoattēlus tikai izdrukātā veidā, digitālie fotoattēli netiks pi…" at bounding box center [583, 334] width 292 height 31
drag, startPoint x: 806, startPoint y: 135, endPoint x: 804, endPoint y: 154, distance: 19.1
click at [804, 154] on main "Lejupielādēt Šajā sadaļā jūs varat lejupielādēt dāvināto fotoattēlu un iegādāto…" at bounding box center [784, 310] width 767 height 411
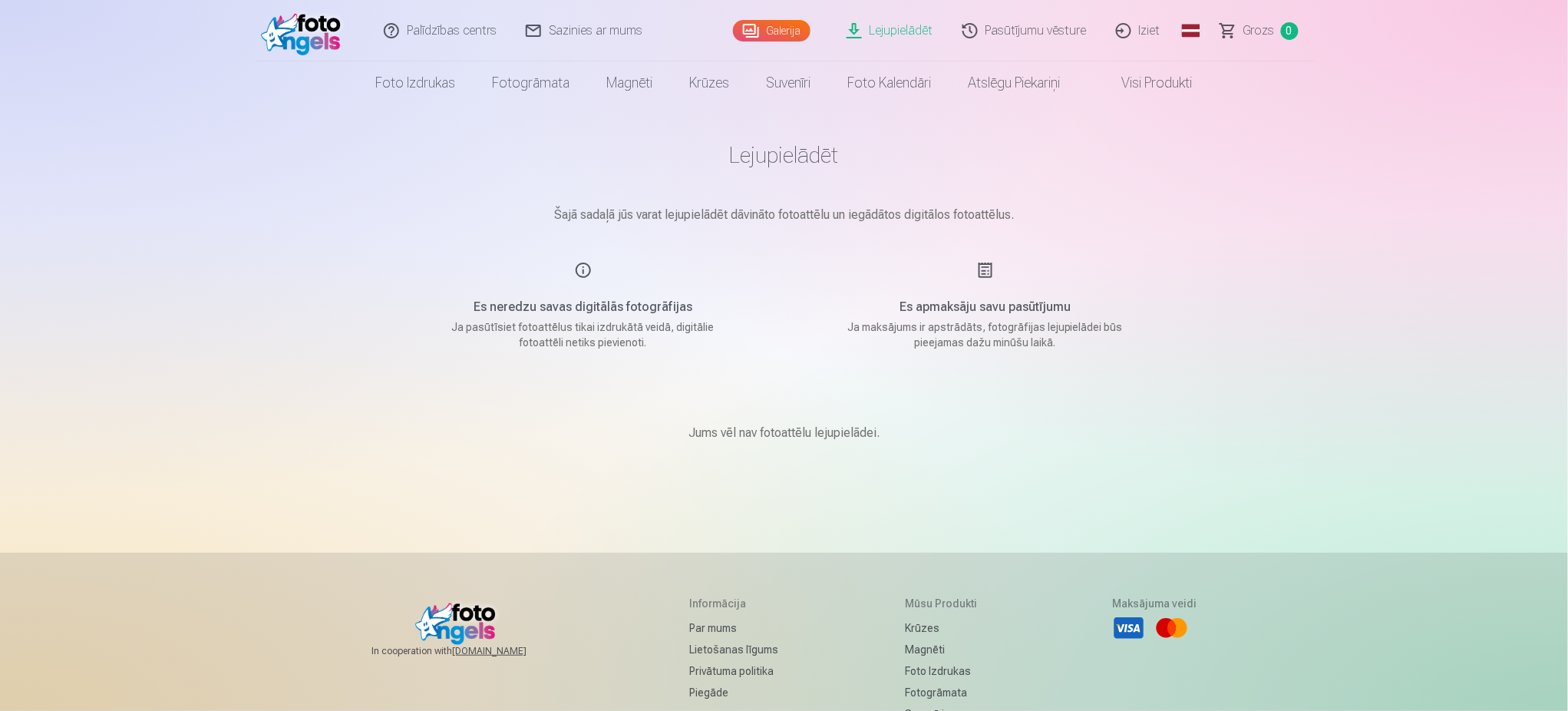
click at [804, 154] on h1 "Lejupielādēt" at bounding box center [784, 154] width 767 height 27
click at [809, 179] on main "Lejupielādēt Šajā sadaļā jūs varat lejupielādēt dāvināto fotoattēlu un iegādāto…" at bounding box center [784, 310] width 767 height 411
click at [1056, 31] on link "Pasūtījumu vēsture" at bounding box center [1025, 31] width 154 height 61
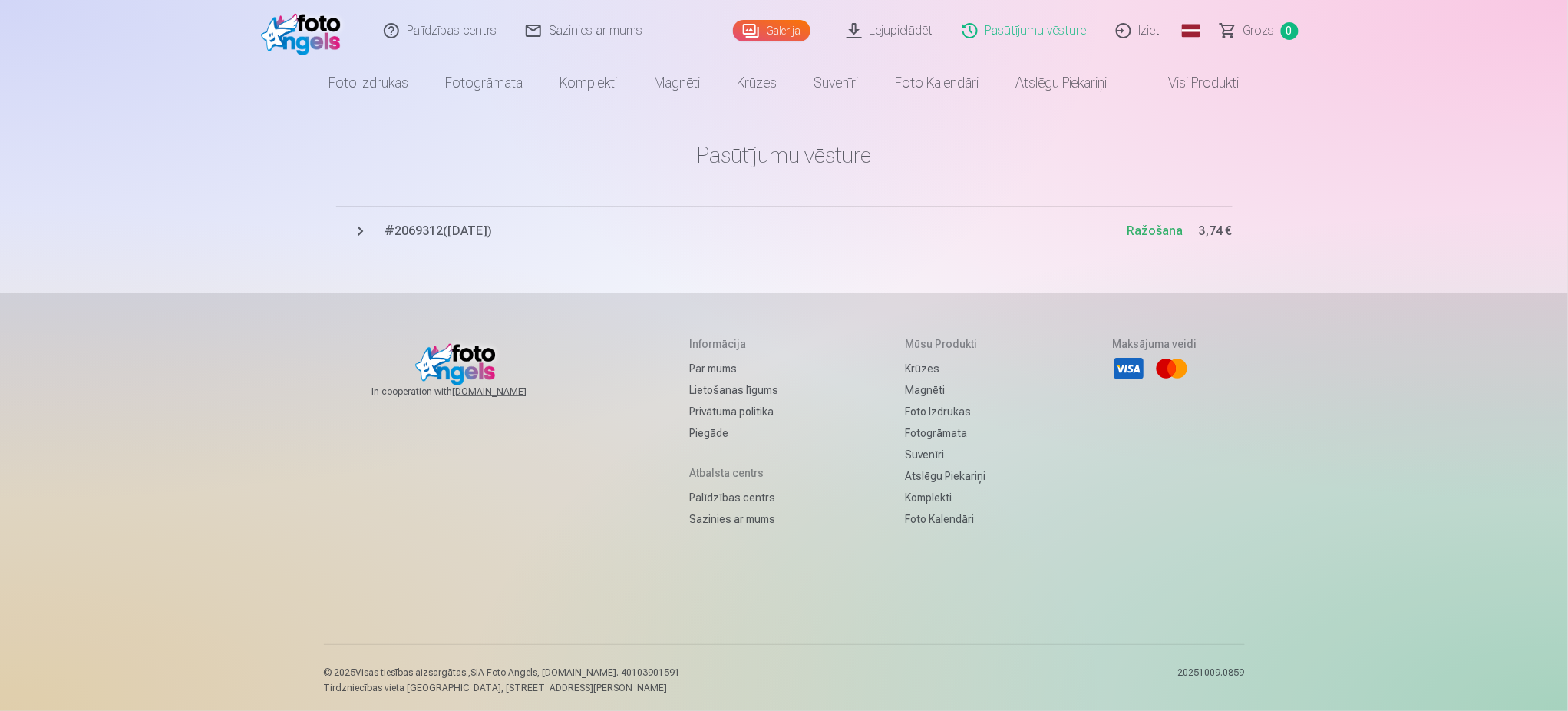
click at [447, 223] on span "# 2069312 ( [DATE] )" at bounding box center [757, 231] width 742 height 18
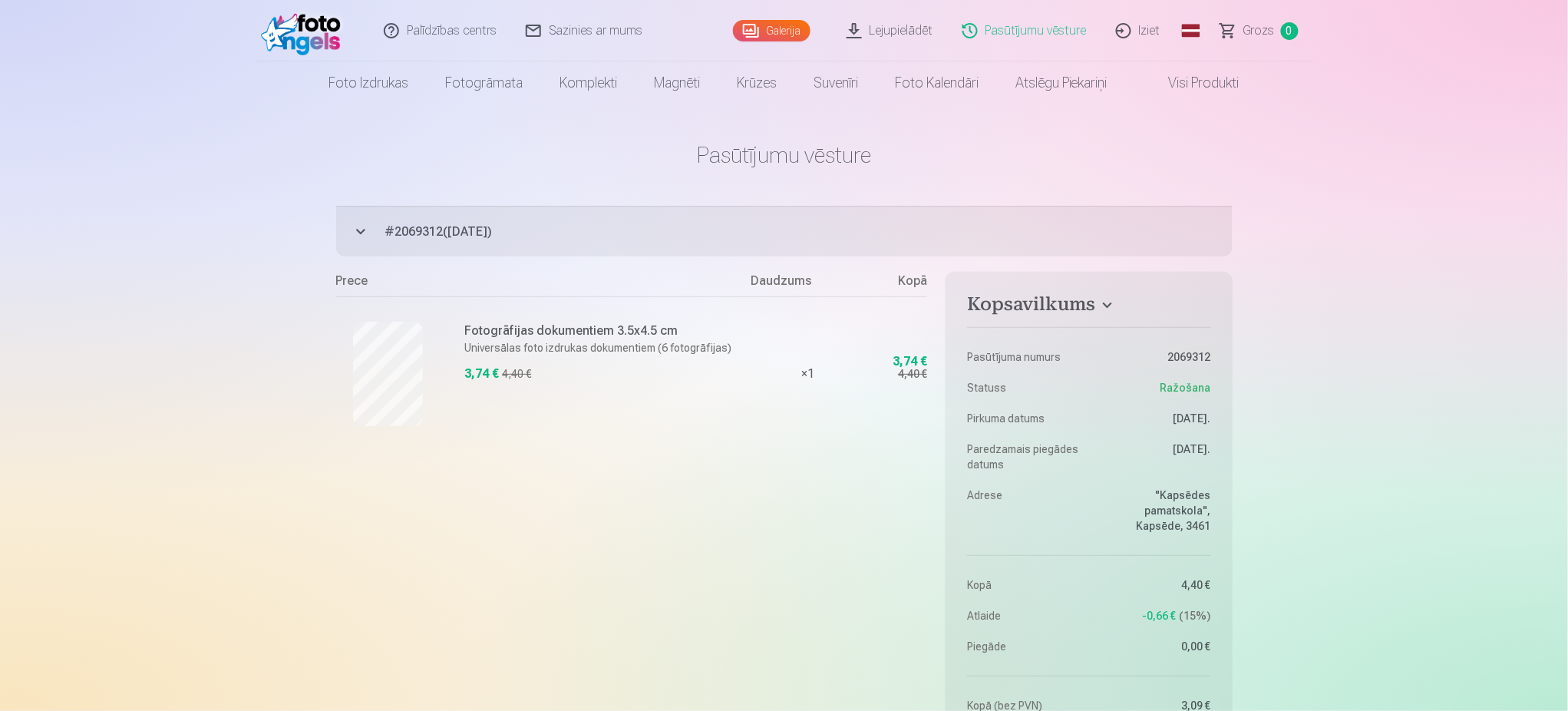
click at [1039, 26] on link "Pasūtījumu vēsture" at bounding box center [1025, 31] width 154 height 61
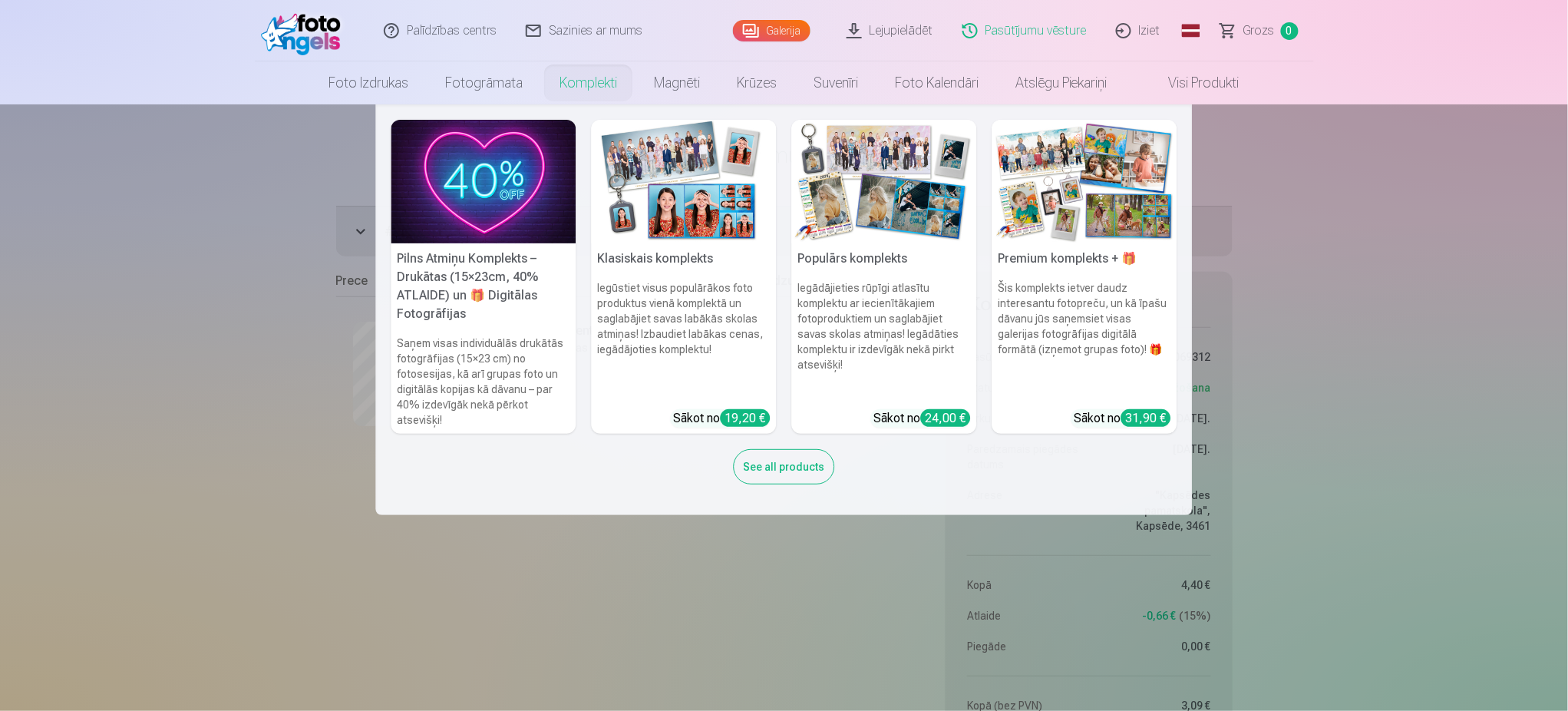
click at [1421, 319] on nav "Pilns Atmiņu Komplekts – Drukātas (15×23cm, 40% ATLAIDE) un 🎁 Digitālas Fotogrā…" at bounding box center [784, 310] width 1568 height 410
